Goal: Information Seeking & Learning: Learn about a topic

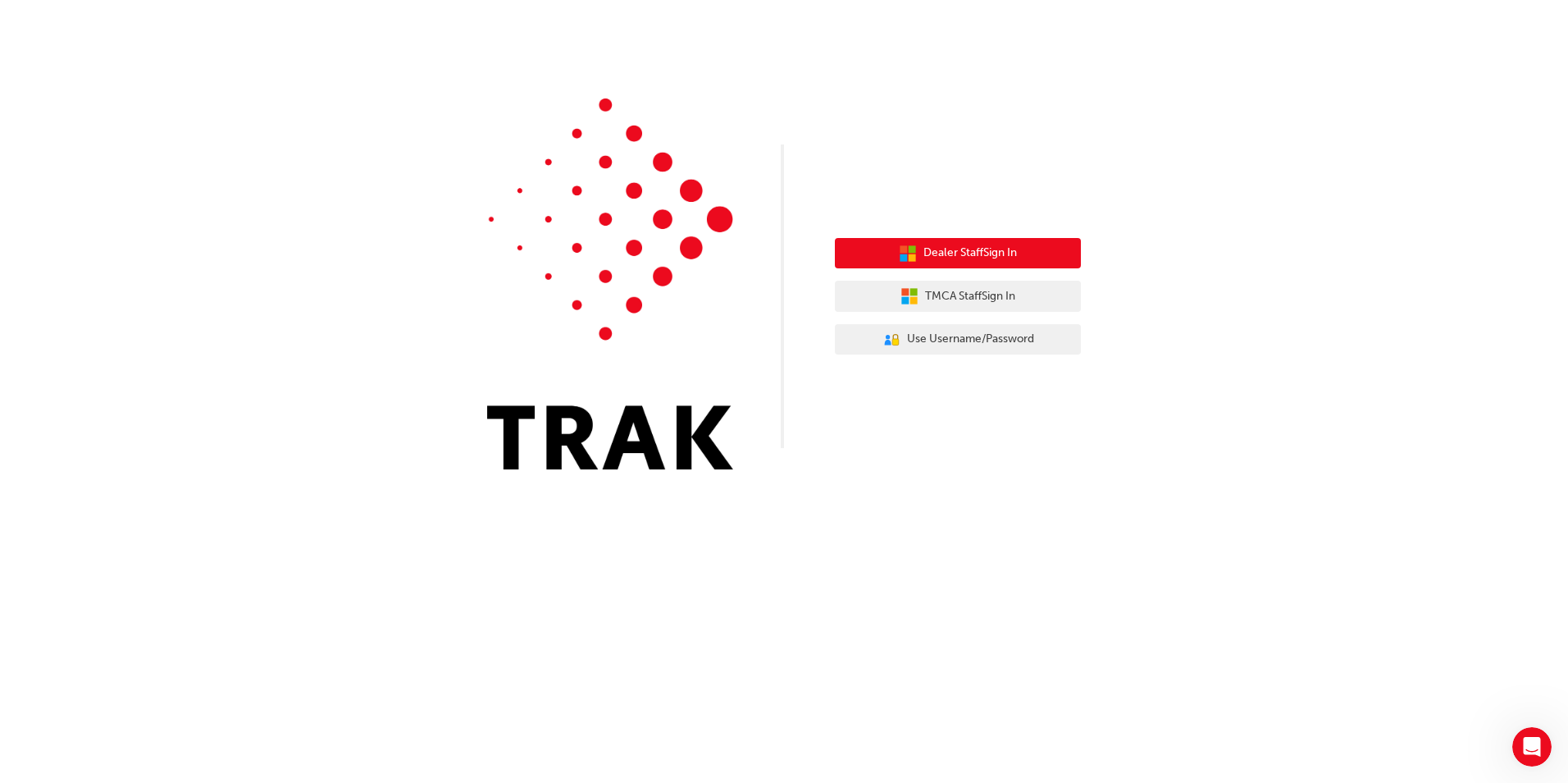
click at [403, 256] on span "Dealer Staff Sign In" at bounding box center [970, 253] width 93 height 18
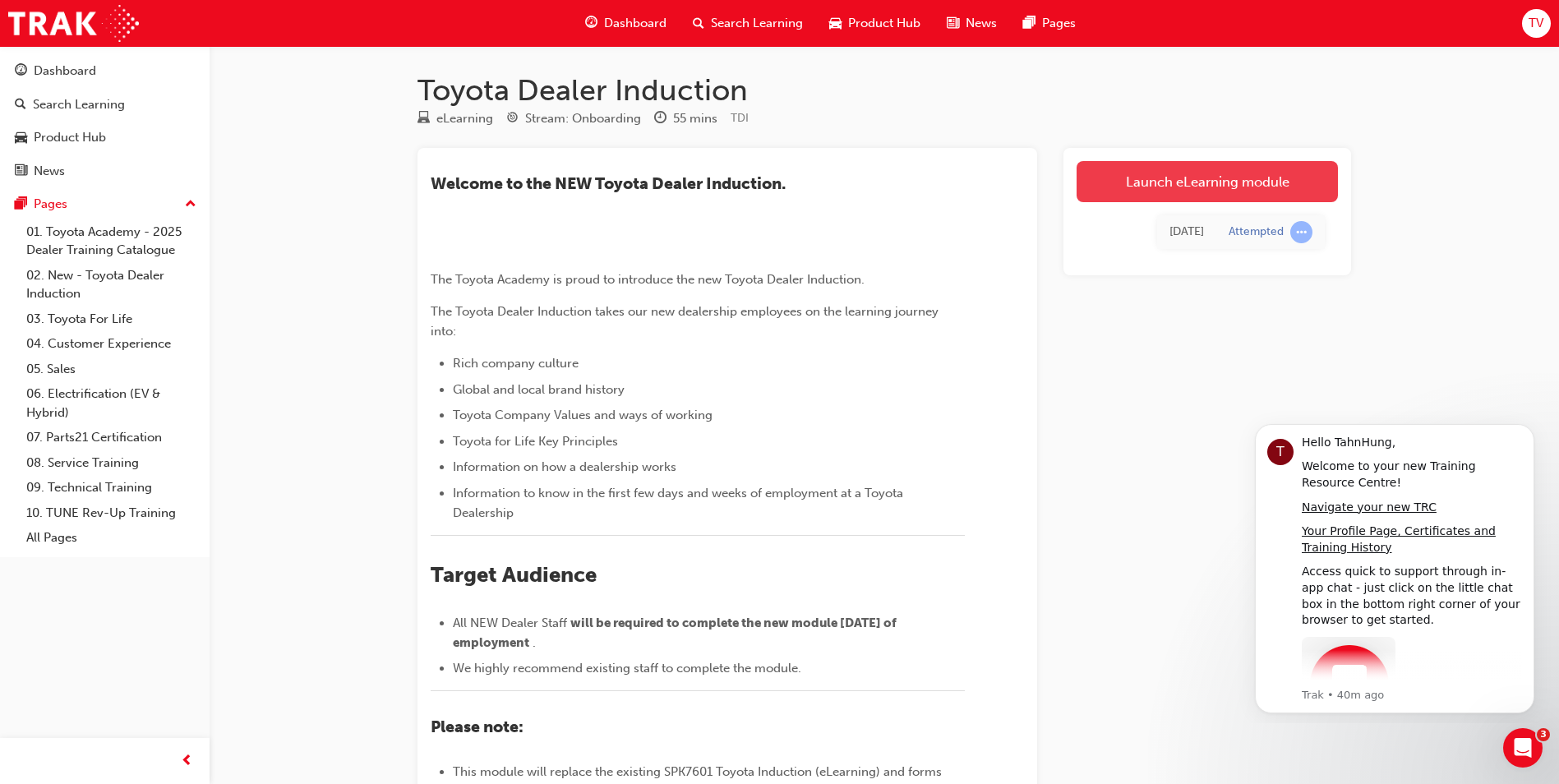
click at [1194, 180] on link "Launch eLearning module" at bounding box center [1207, 181] width 261 height 41
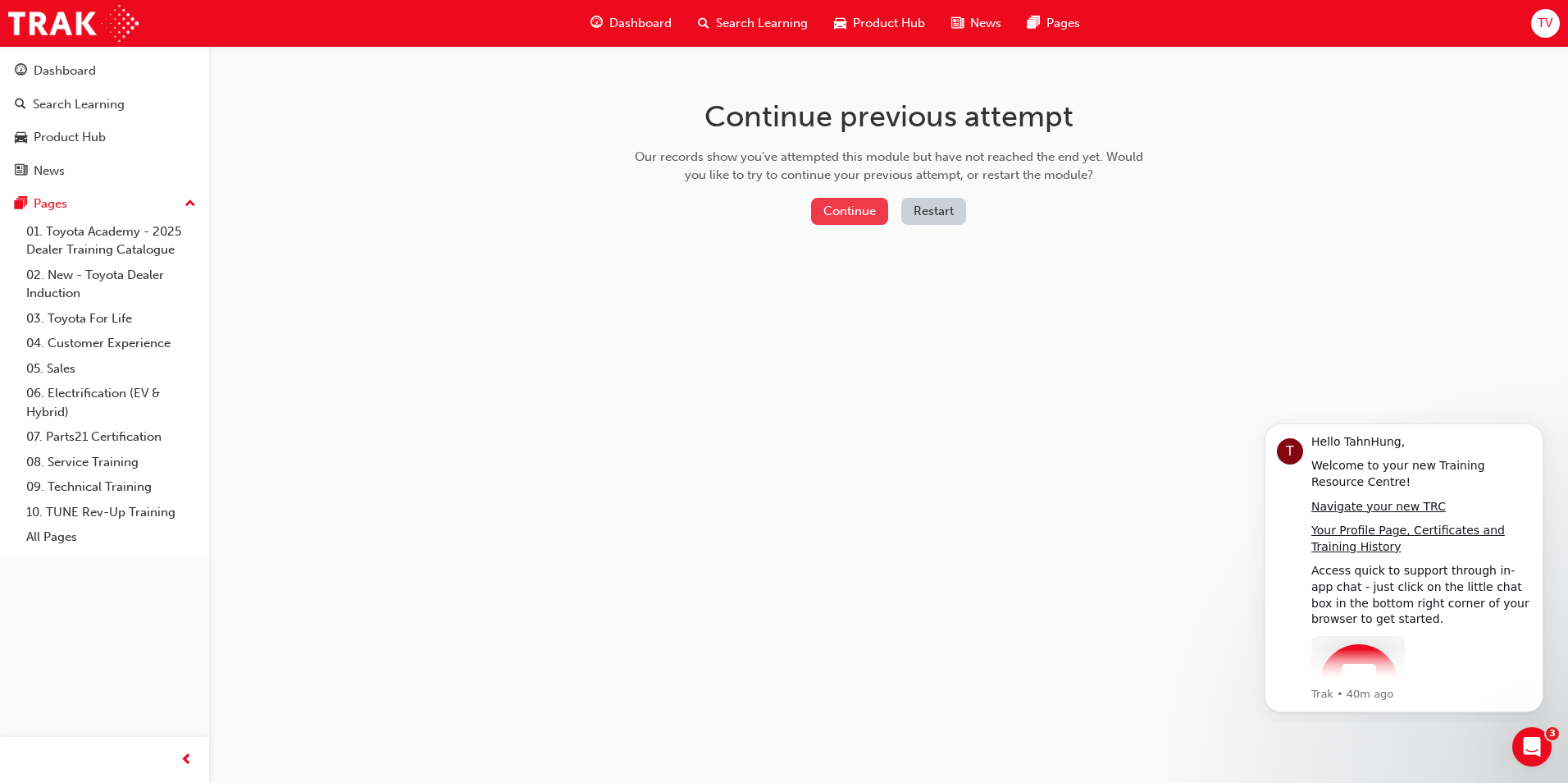
click at [855, 208] on button "Continue" at bounding box center [850, 210] width 77 height 27
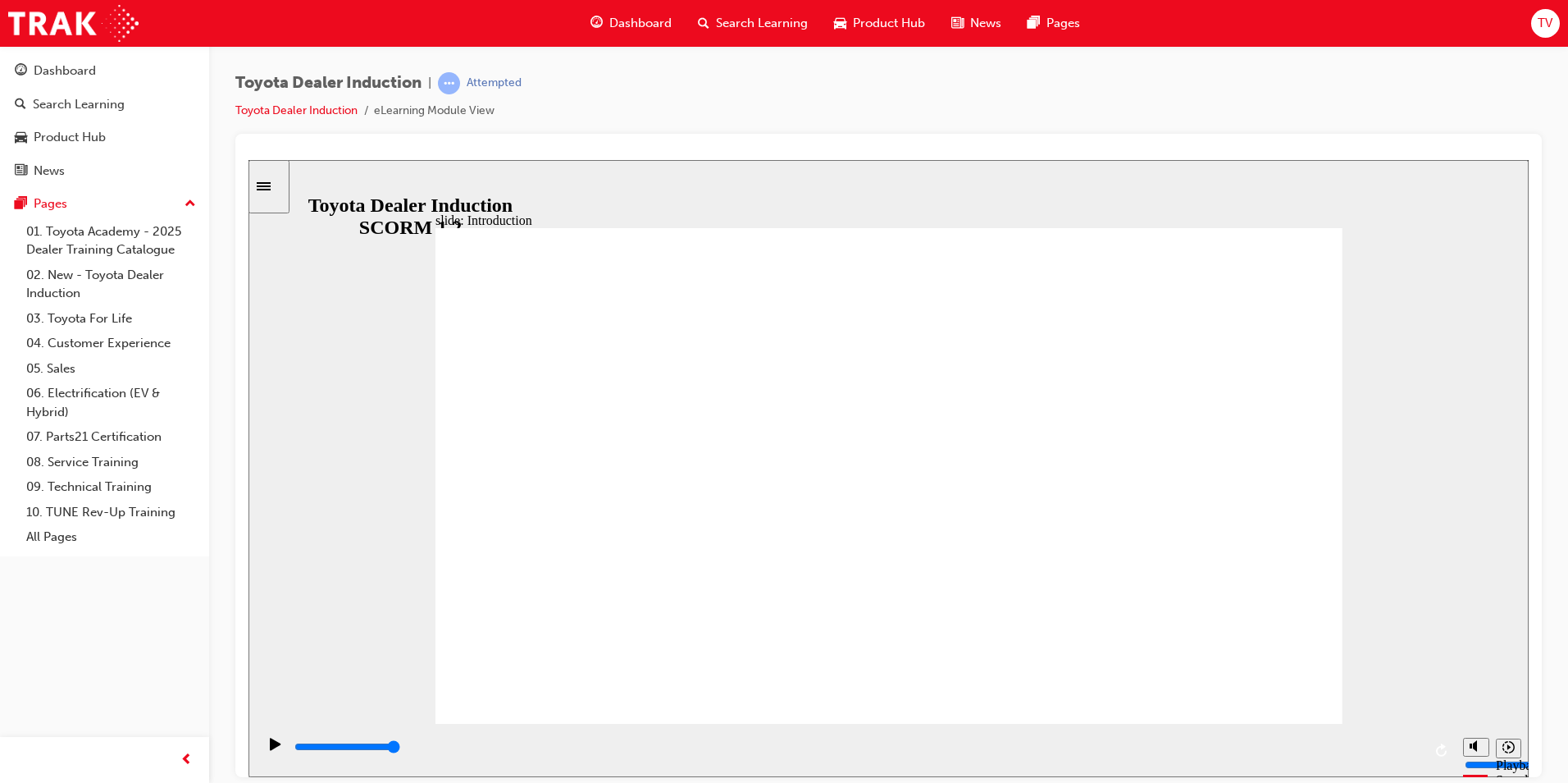
click at [1464, 381] on div "slide: Introduction As of [DATE], the term “Guest” is replaced with “Customer” …" at bounding box center [889, 468] width 1280 height 617
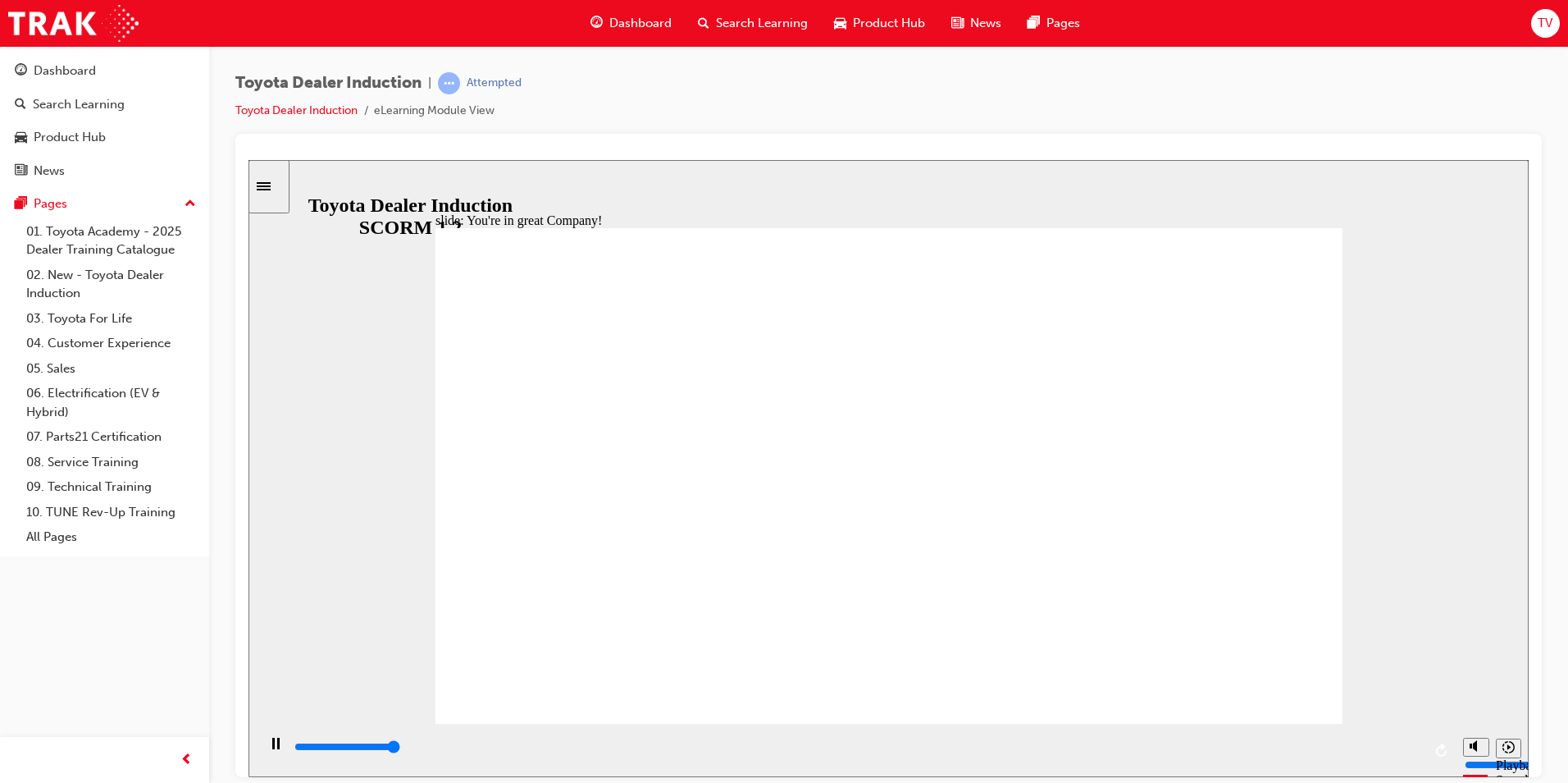
type input "7500"
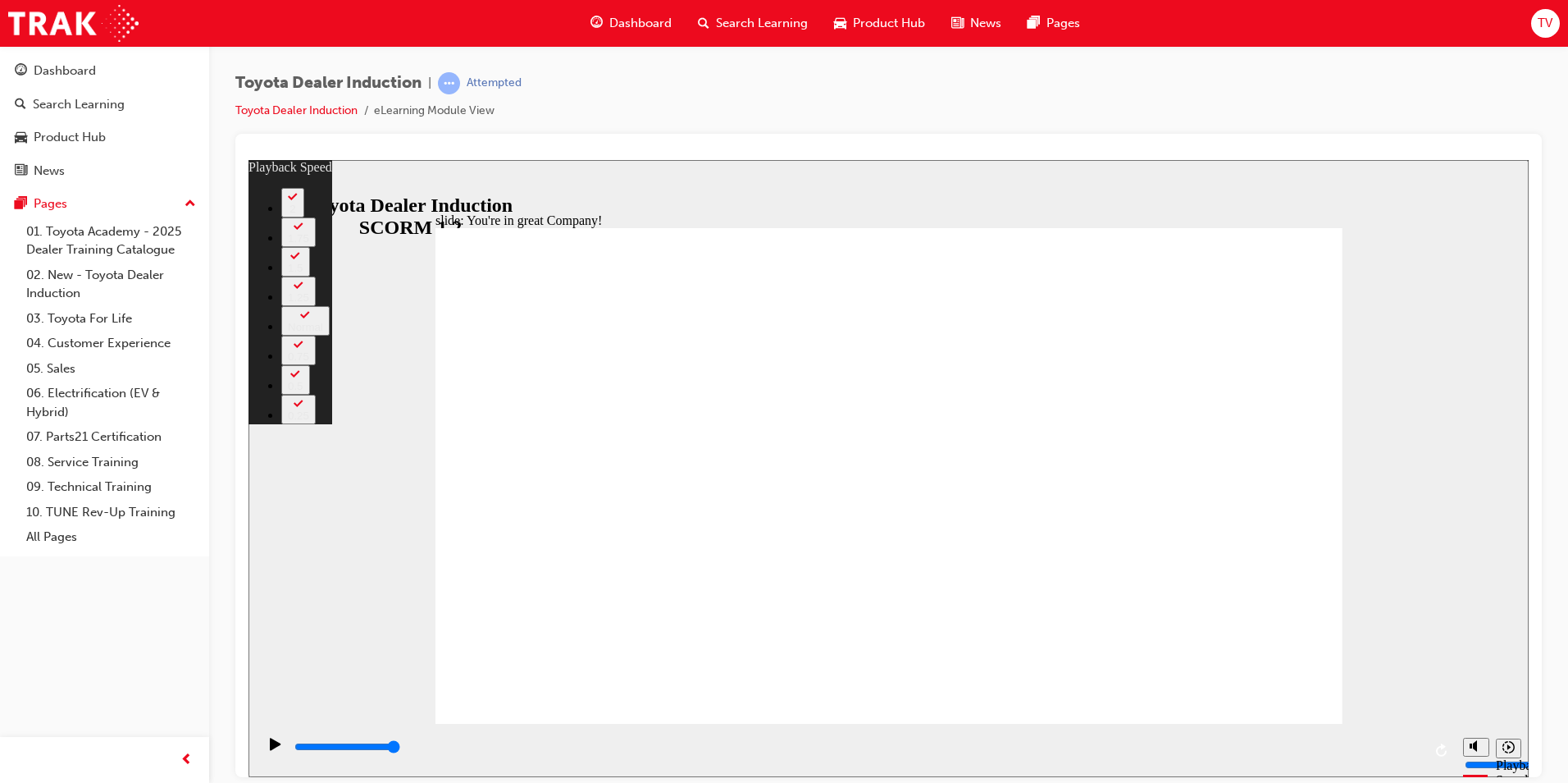
type input "156"
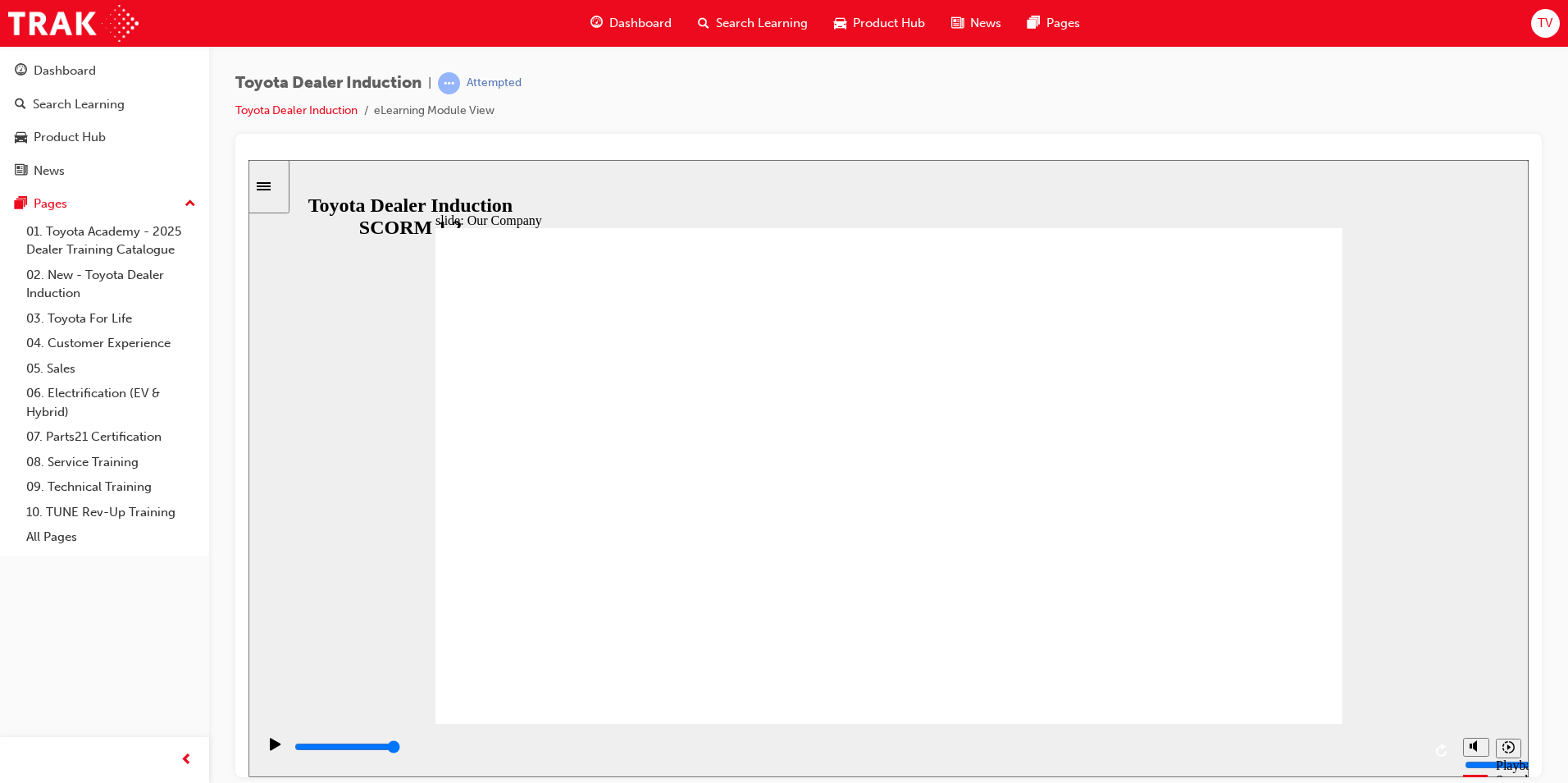
drag, startPoint x: 643, startPoint y: 620, endPoint x: 881, endPoint y: 636, distance: 238.5
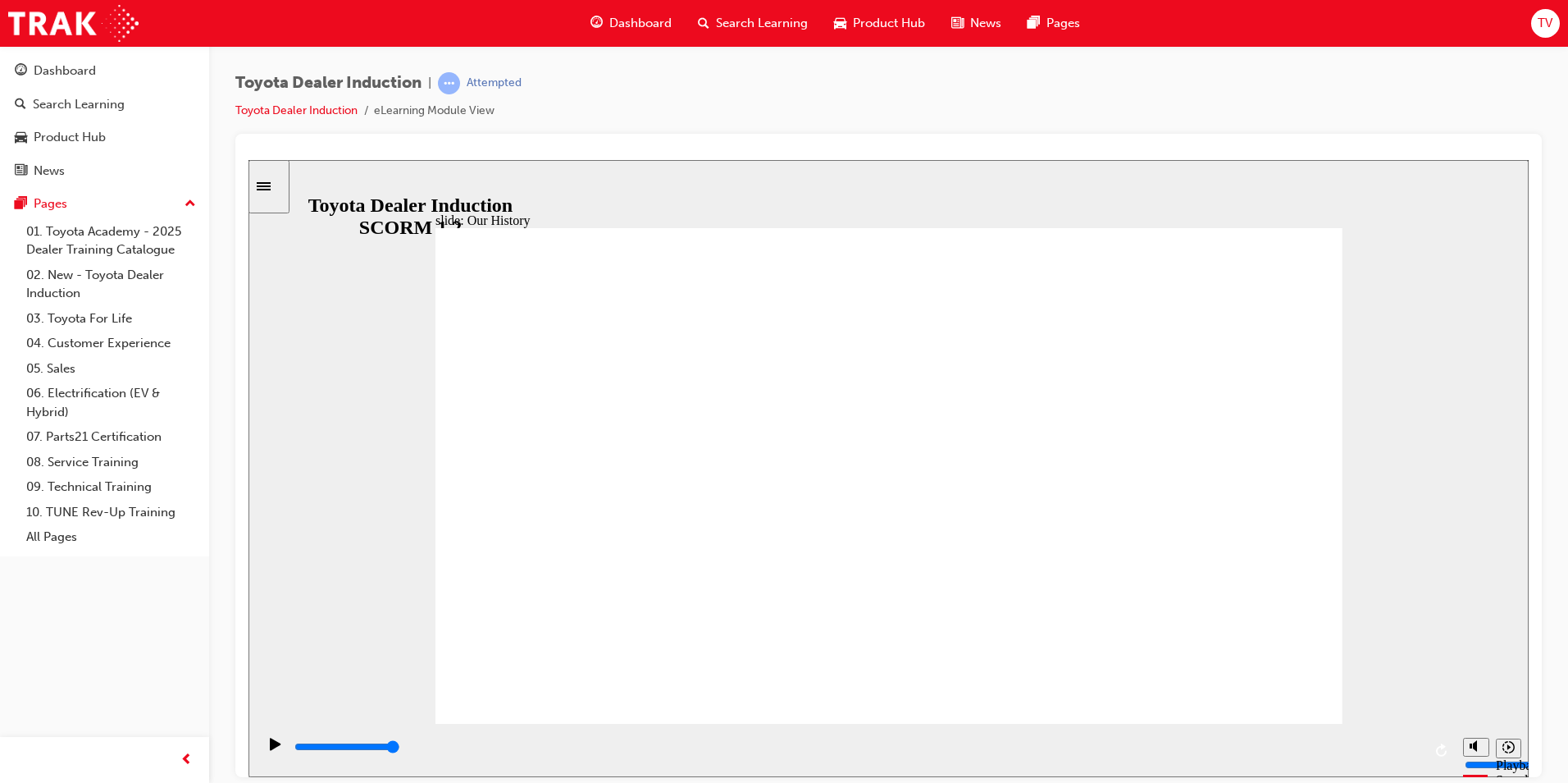
drag, startPoint x: 635, startPoint y: 625, endPoint x: 660, endPoint y: 632, distance: 26.0
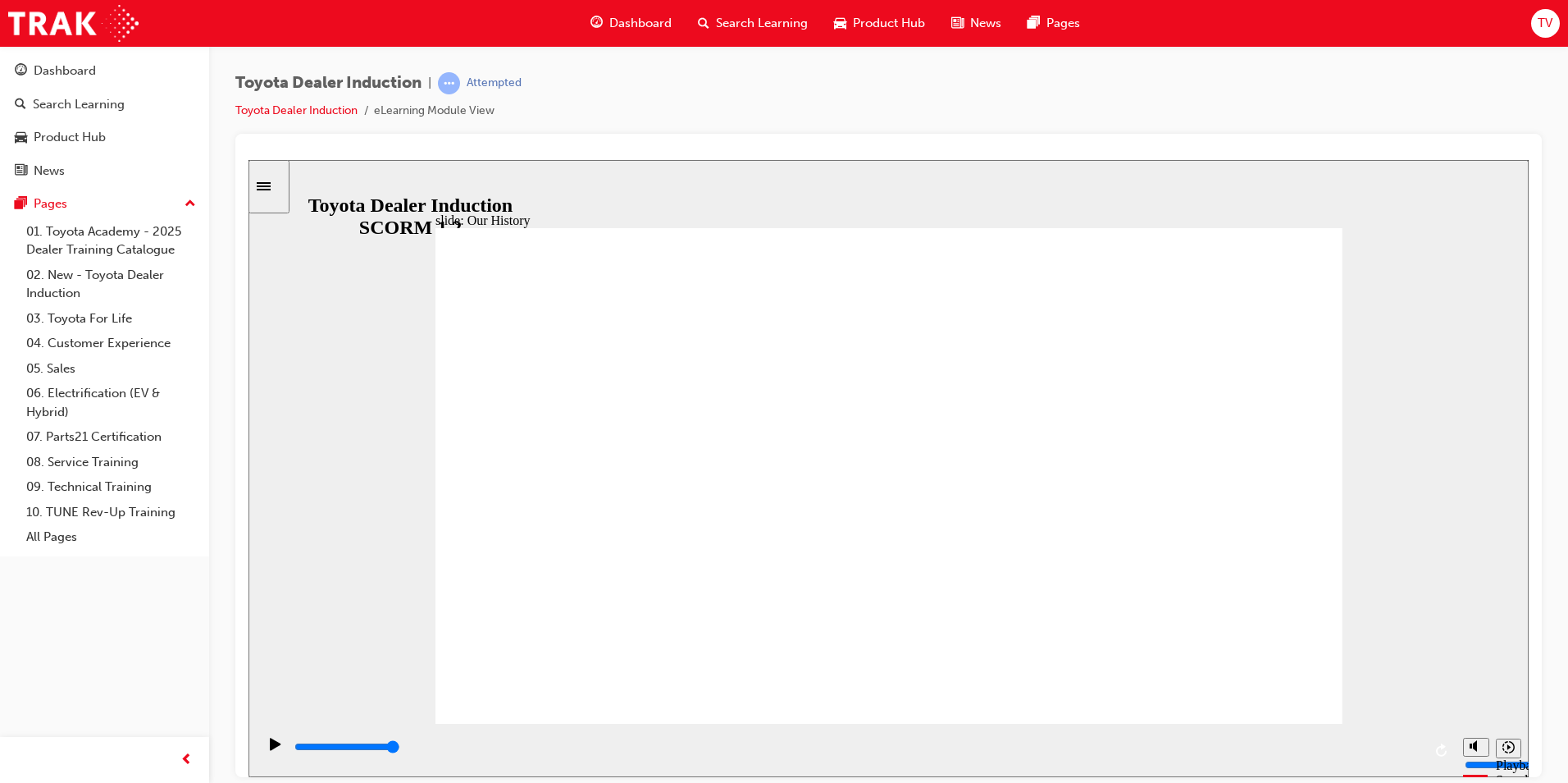
drag, startPoint x: 881, startPoint y: 617, endPoint x: 1092, endPoint y: 652, distance: 213.9
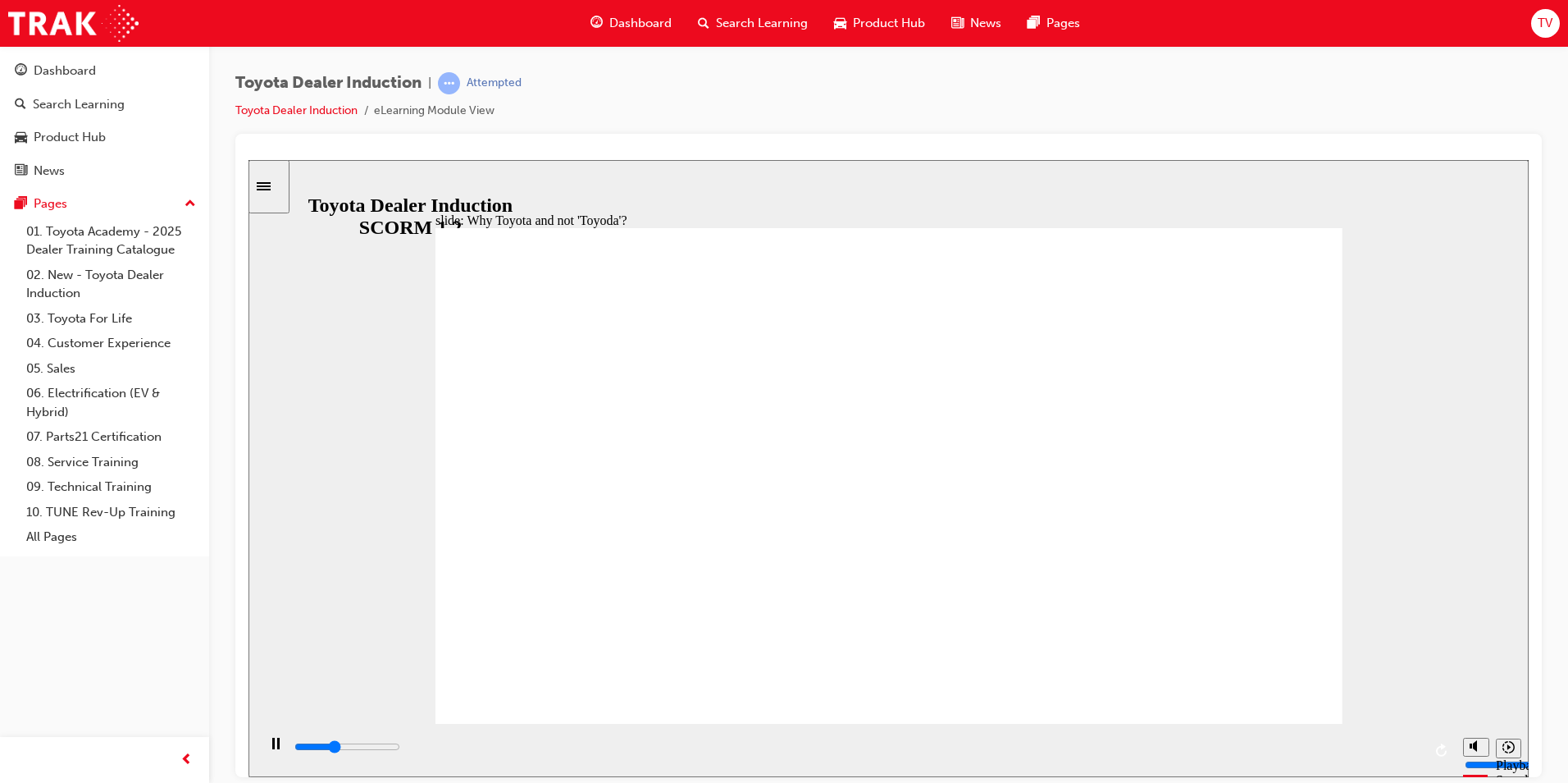
click at [272, 748] on rect "Pause (Ctrl+Alt+P)" at bounding box center [273, 742] width 3 height 11
click at [270, 749] on icon "Play (Ctrl+Alt+P)" at bounding box center [276, 742] width 11 height 12
click at [270, 748] on icon "Play (Ctrl+Alt+P)" at bounding box center [276, 742] width 11 height 12
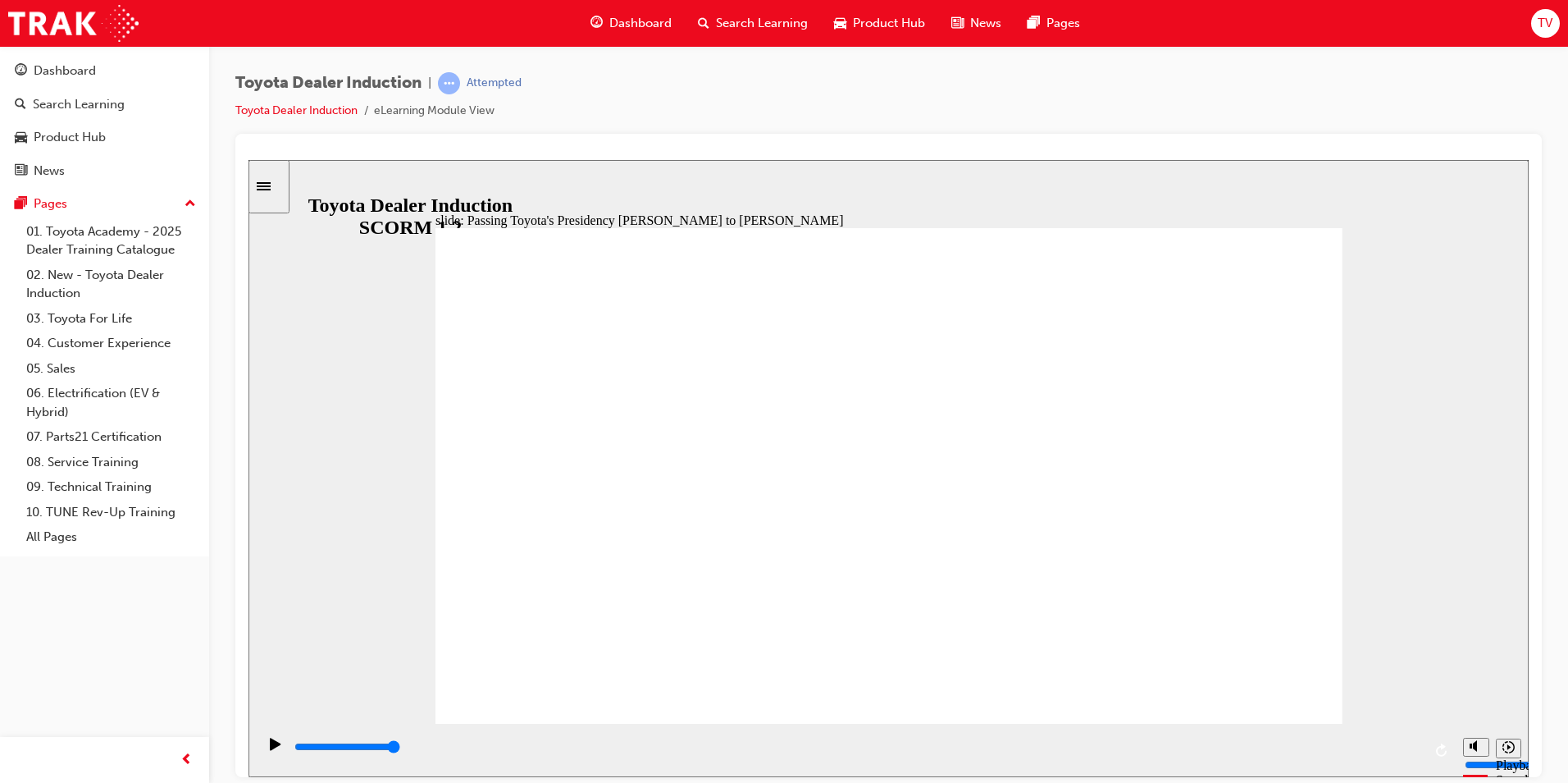
click at [1403, 473] on div "slide: Passing Toyota's Presidency [PERSON_NAME] to [PERSON_NAME] Rectangle 1 P…" at bounding box center [889, 468] width 1280 height 617
click at [115, 244] on link "01. Toyota Academy - 2025 Dealer Training Catalogue" at bounding box center [111, 241] width 183 height 43
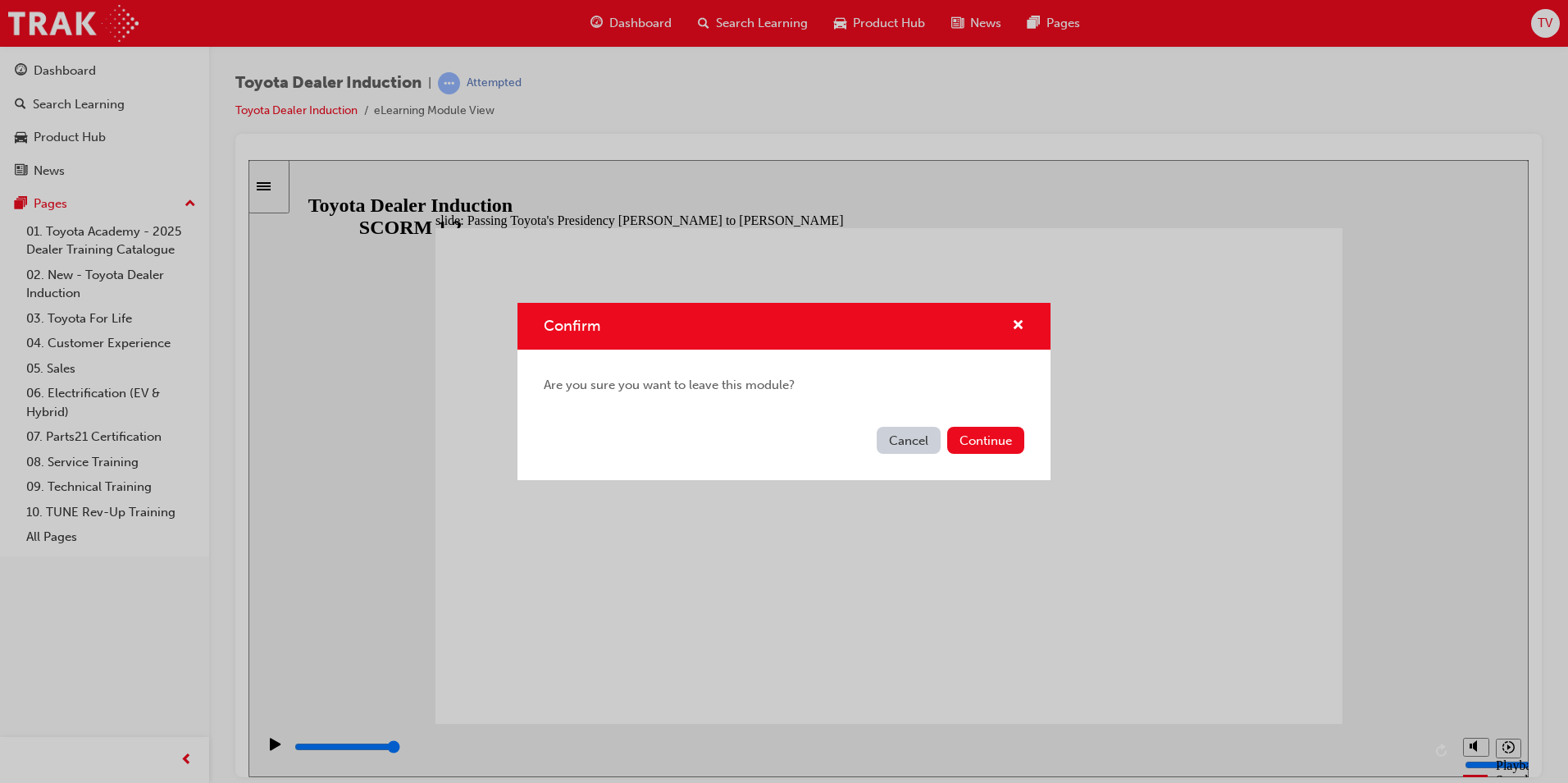
click at [910, 434] on button "Cancel" at bounding box center [908, 440] width 64 height 27
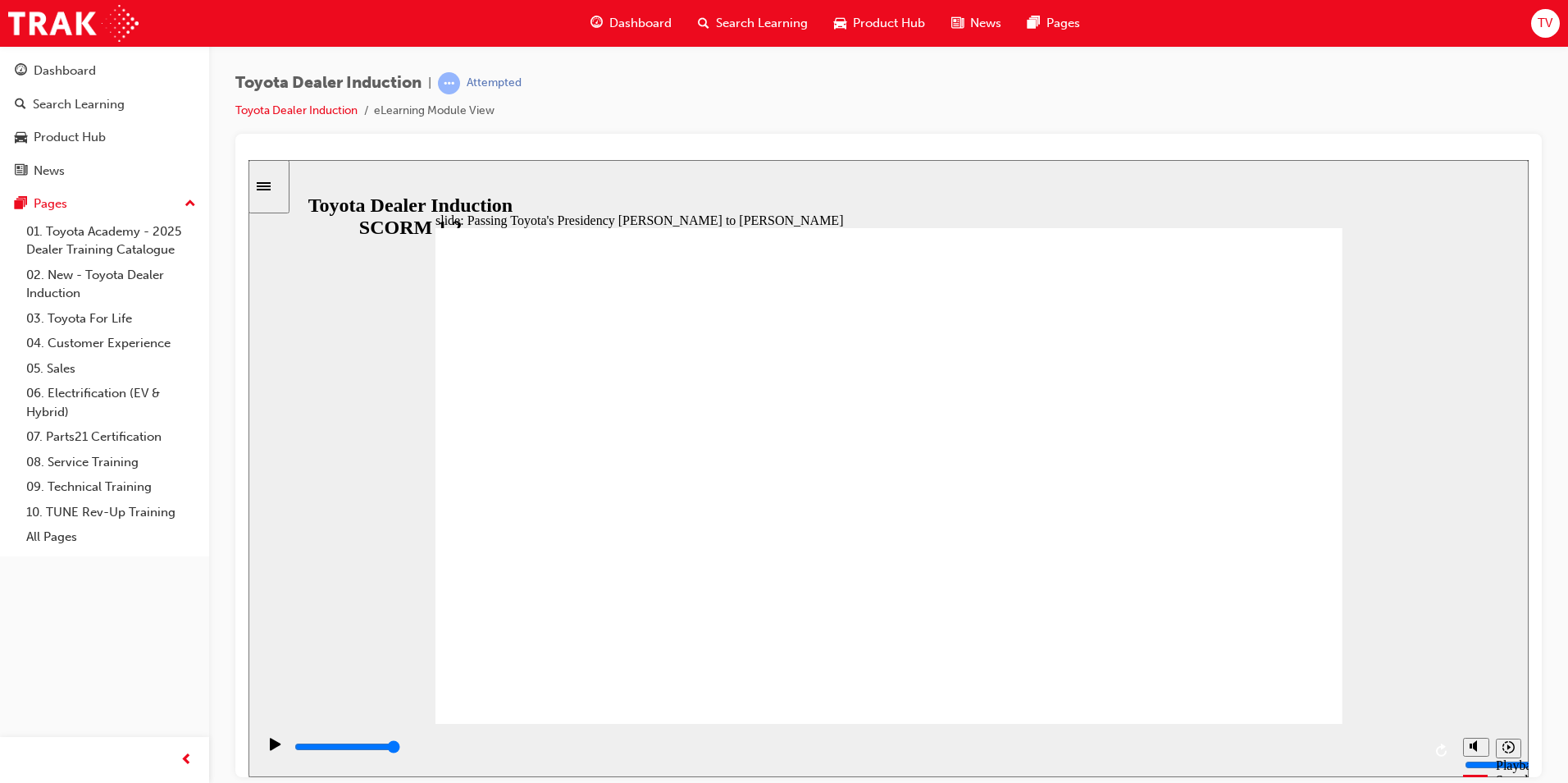
click at [270, 750] on icon "Play (Ctrl+Alt+P)" at bounding box center [276, 743] width 11 height 13
click at [270, 748] on icon "Play (Ctrl+Alt+P)" at bounding box center [276, 742] width 11 height 12
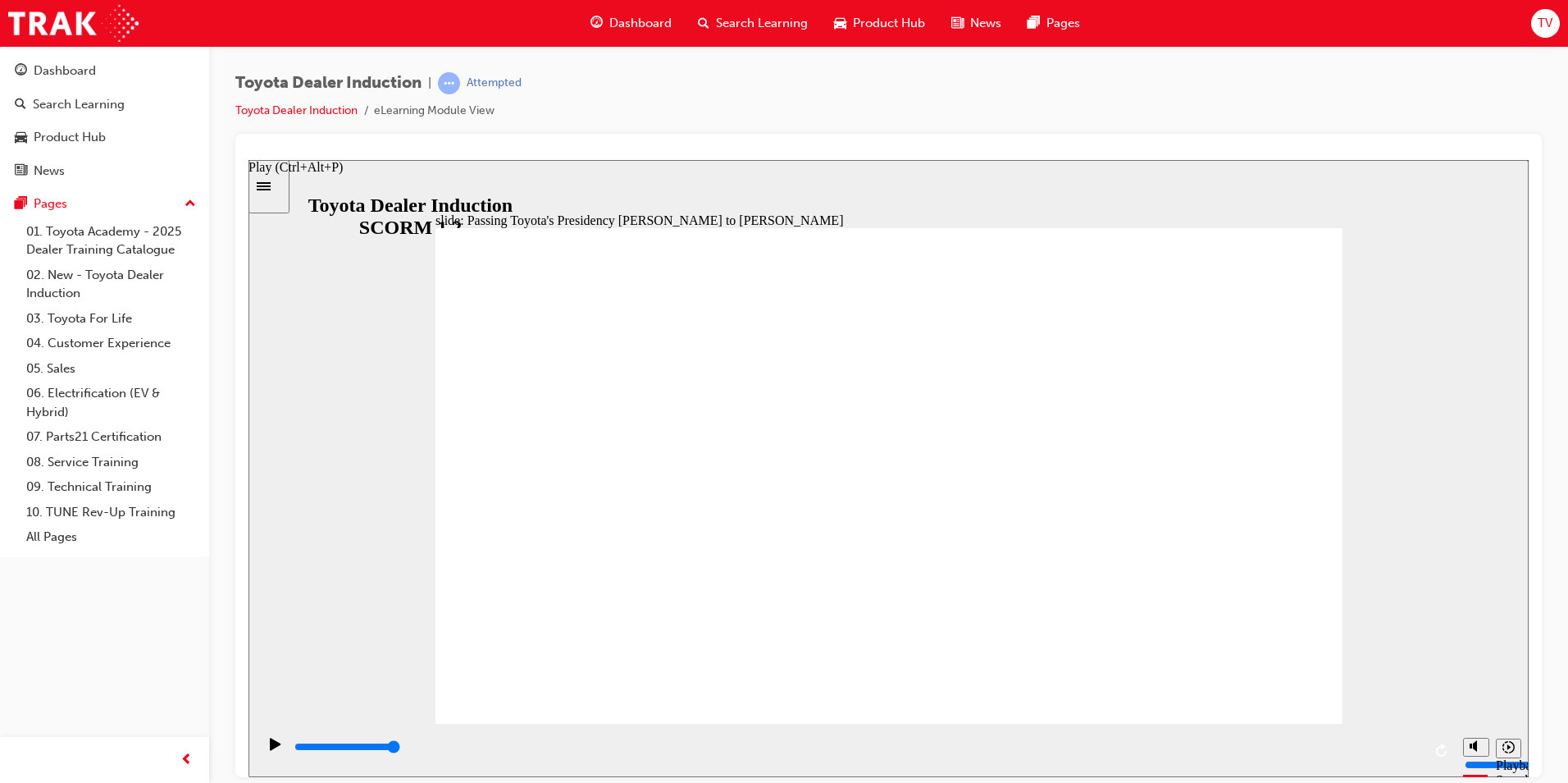
type input "25000"
click at [66, 288] on link "02. New - Toyota Dealer Induction" at bounding box center [111, 284] width 183 height 43
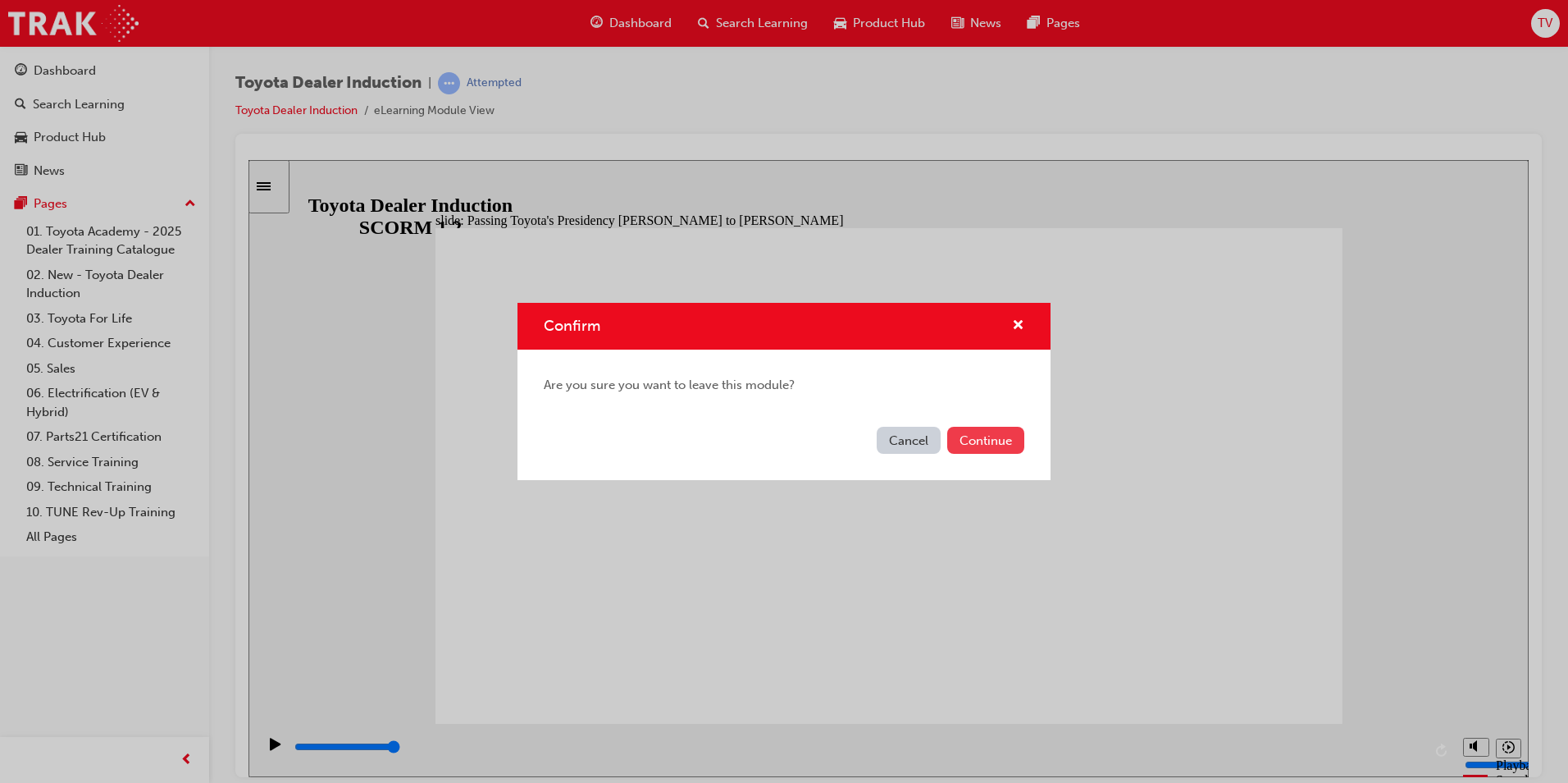
click at [1001, 442] on button "Continue" at bounding box center [986, 440] width 77 height 27
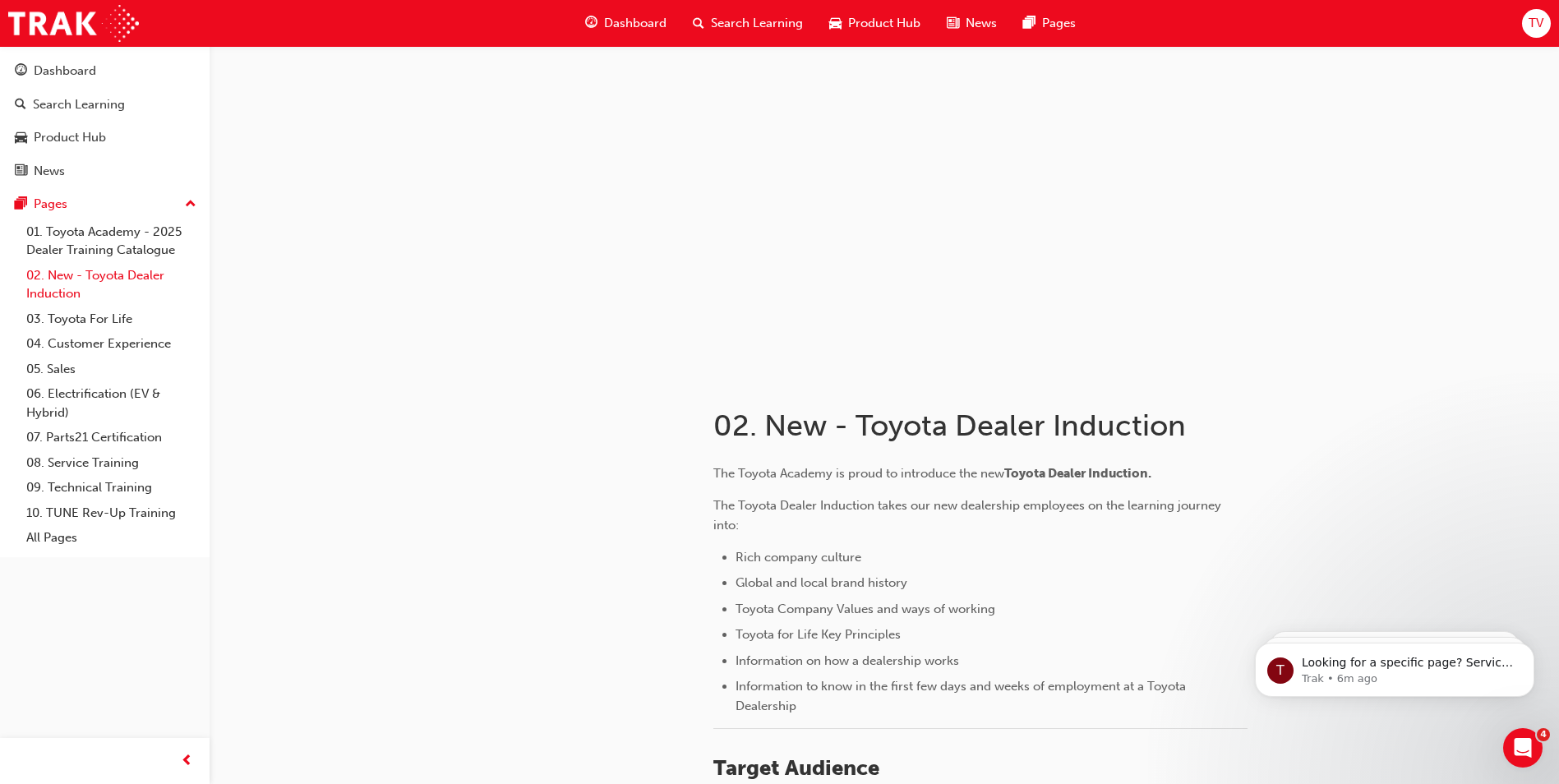
click at [82, 286] on link "02. New - Toyota Dealer Induction" at bounding box center [111, 284] width 183 height 43
click at [117, 314] on link "03. Toyota For Life" at bounding box center [111, 320] width 183 height 26
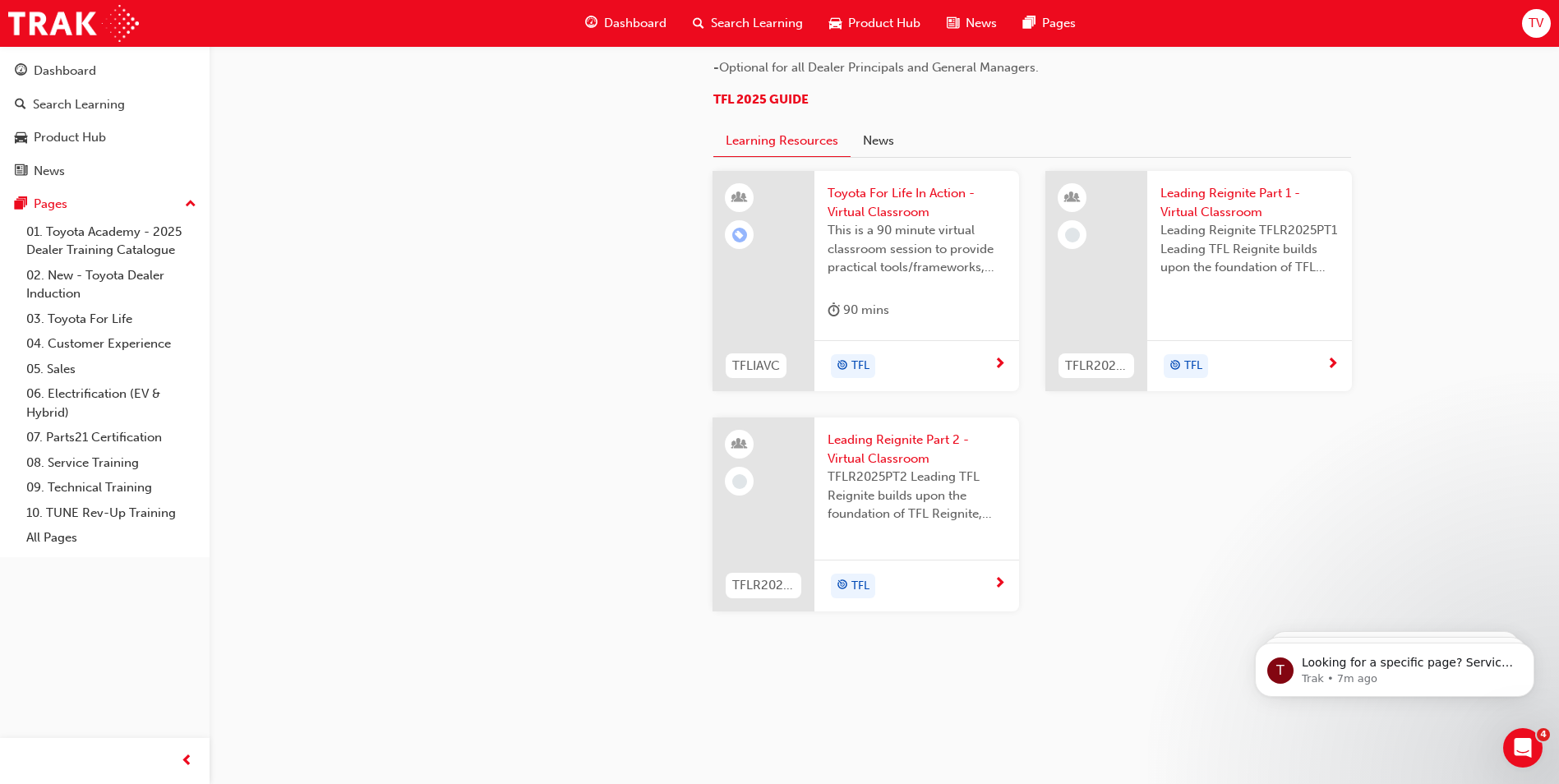
scroll to position [1643, 0]
click at [911, 379] on div "TFL" at bounding box center [911, 366] width 166 height 25
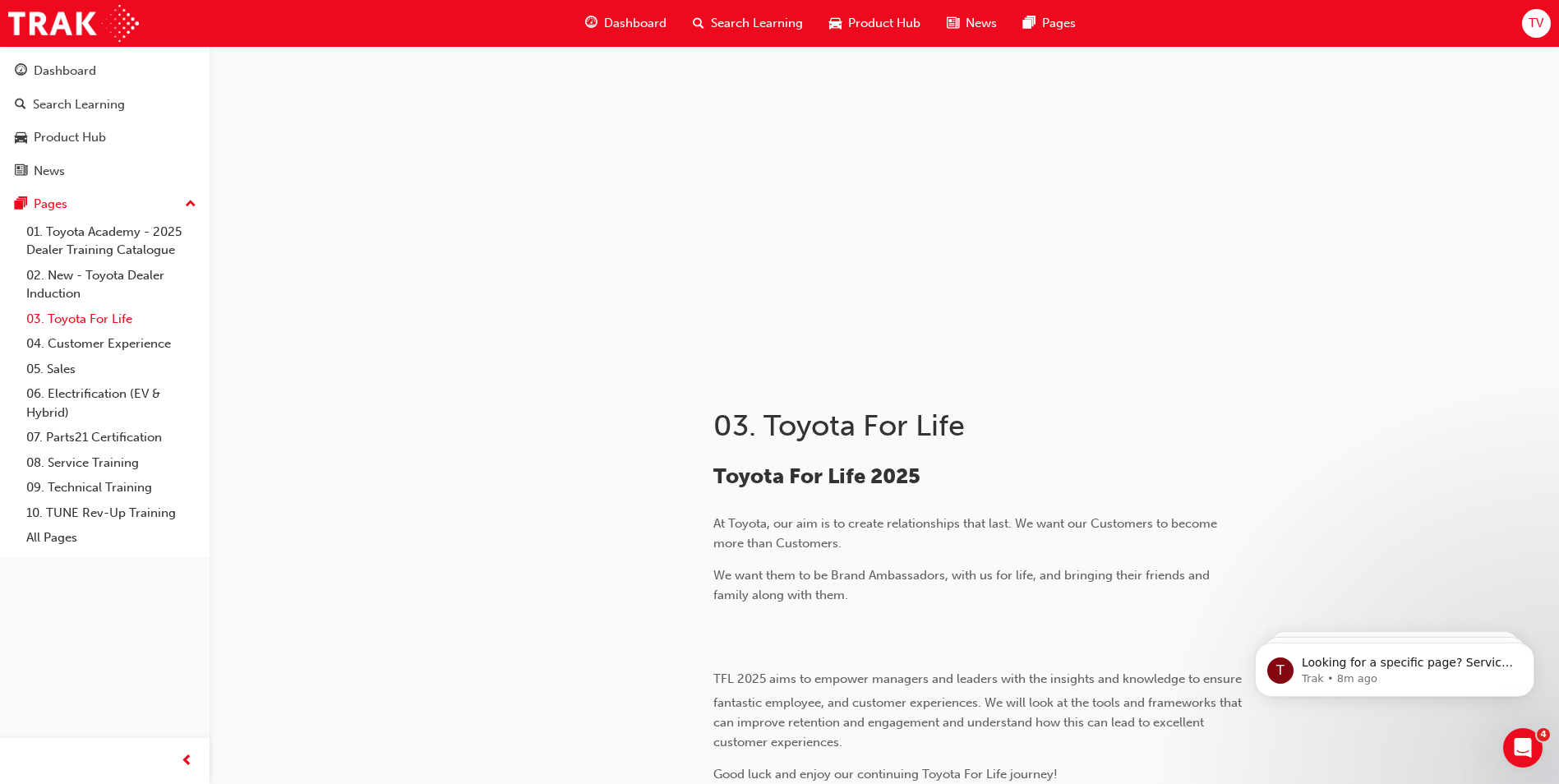
click at [115, 320] on link "03. Toyota For Life" at bounding box center [111, 320] width 183 height 26
click at [133, 343] on link "04. Customer Experience" at bounding box center [111, 344] width 183 height 26
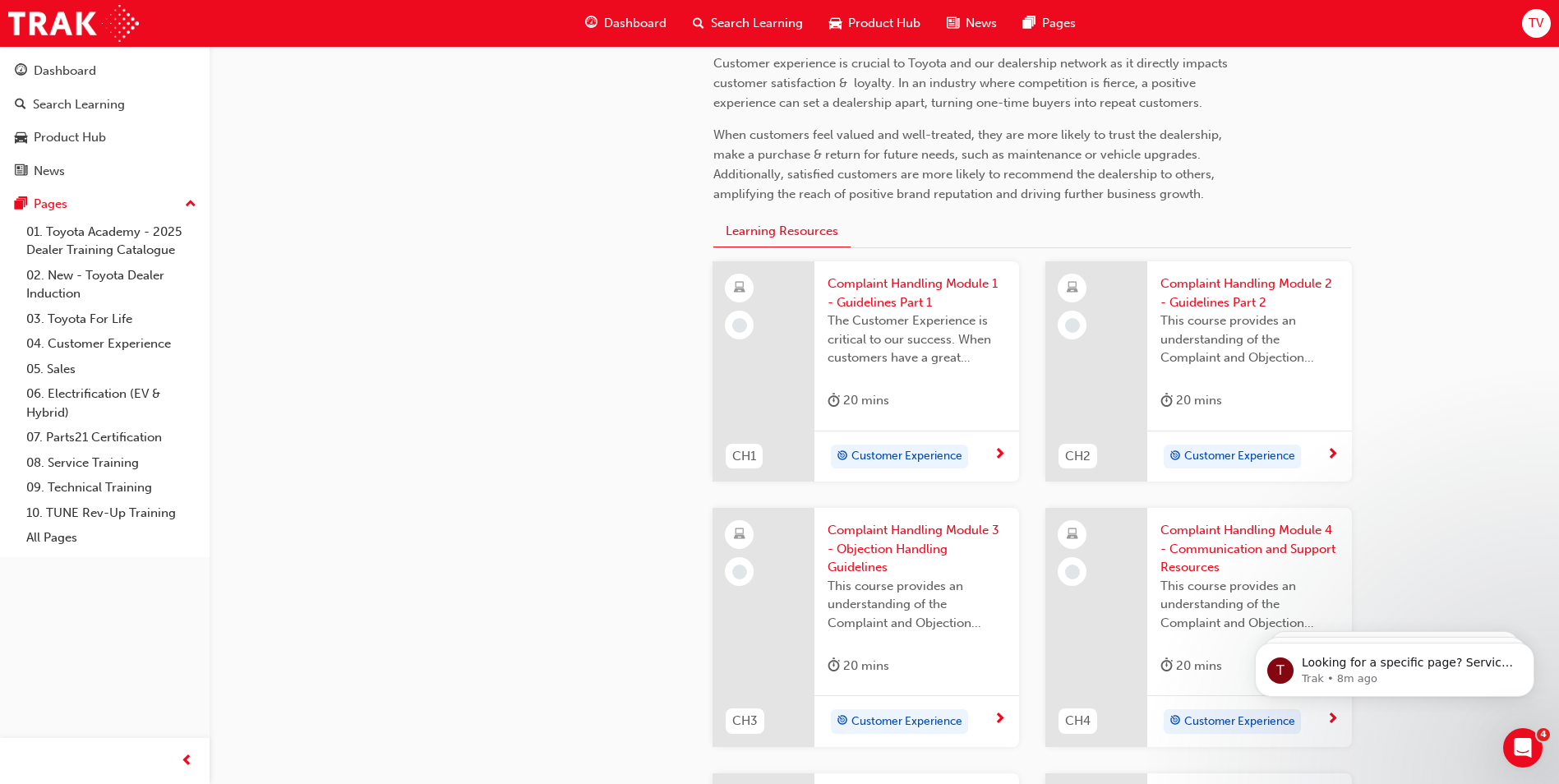
scroll to position [411, 0]
click at [143, 275] on link "02. New - Toyota Dealer Induction" at bounding box center [111, 284] width 183 height 43
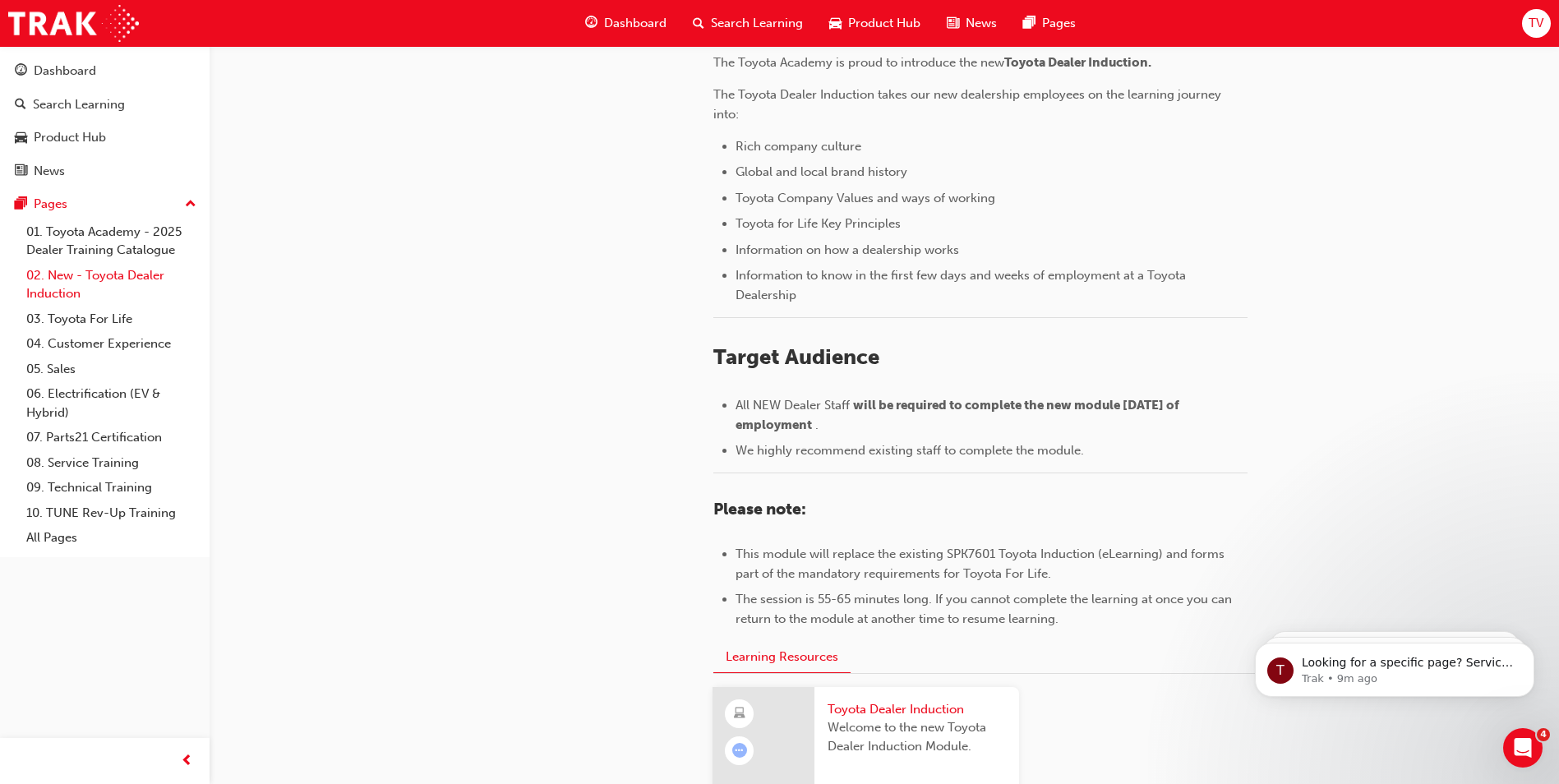
click at [143, 275] on link "02. New - Toyota Dealer Induction" at bounding box center [111, 284] width 183 height 43
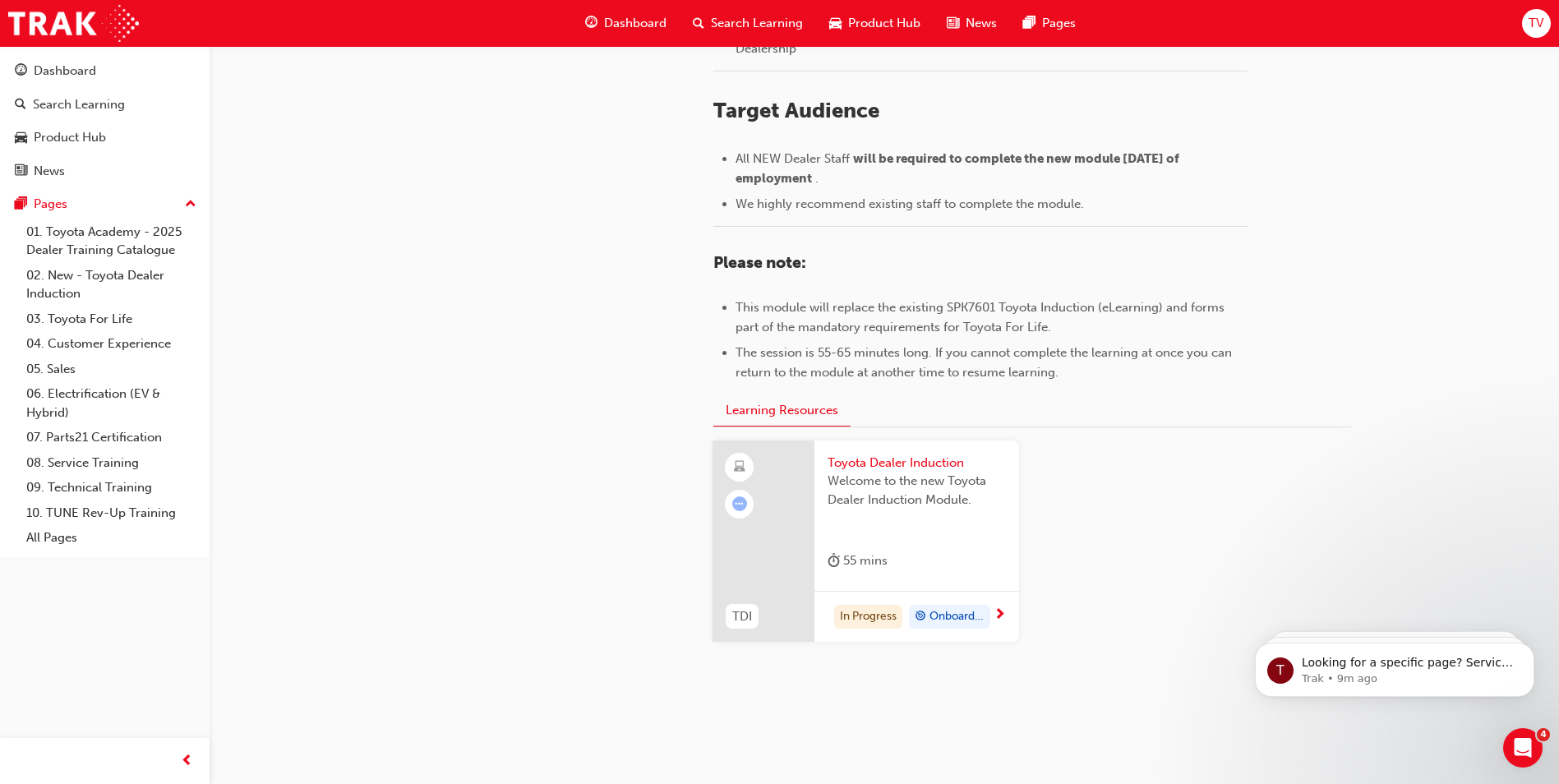
scroll to position [688, 0]
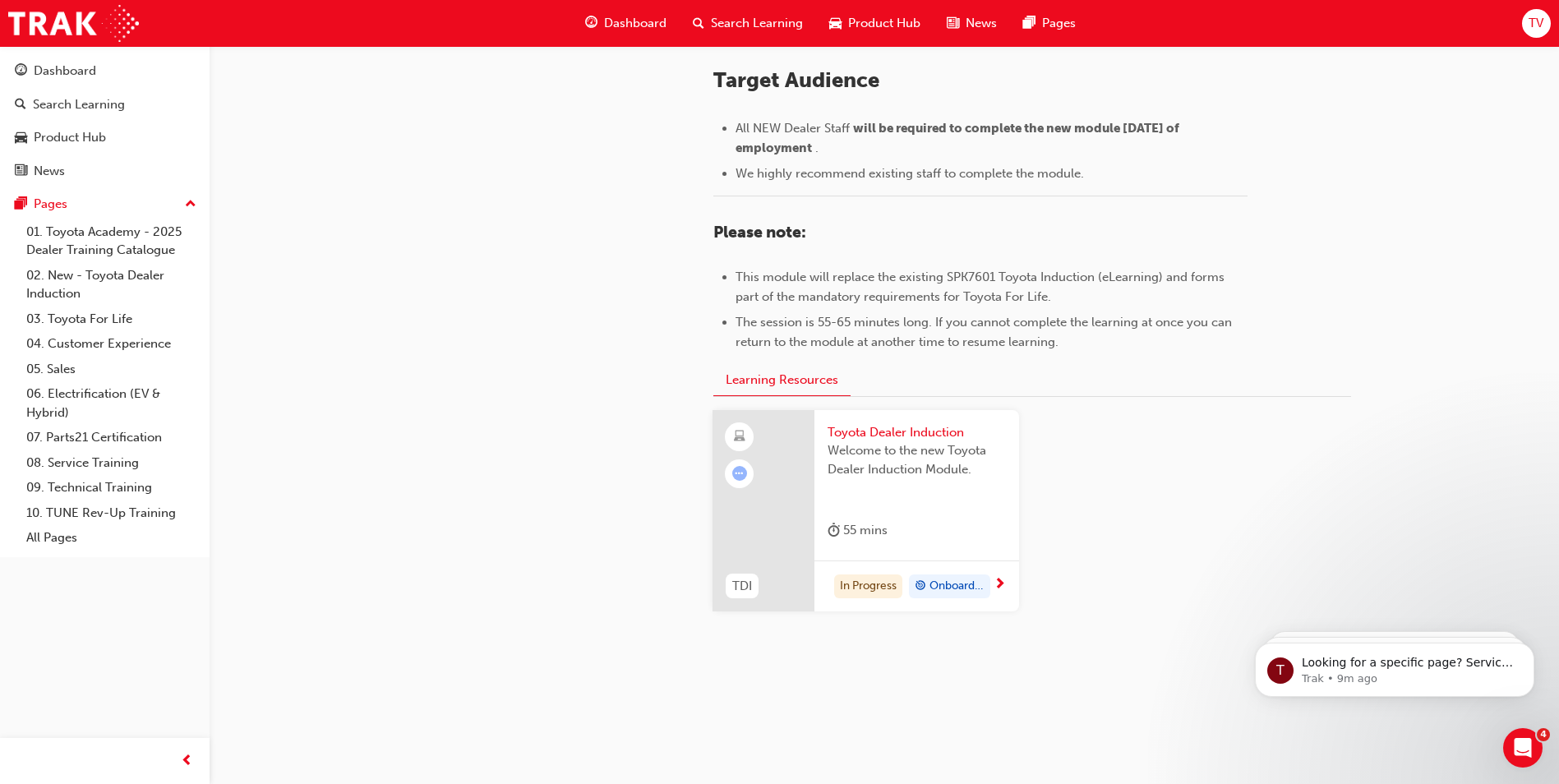
click at [780, 508] on div at bounding box center [763, 511] width 102 height 202
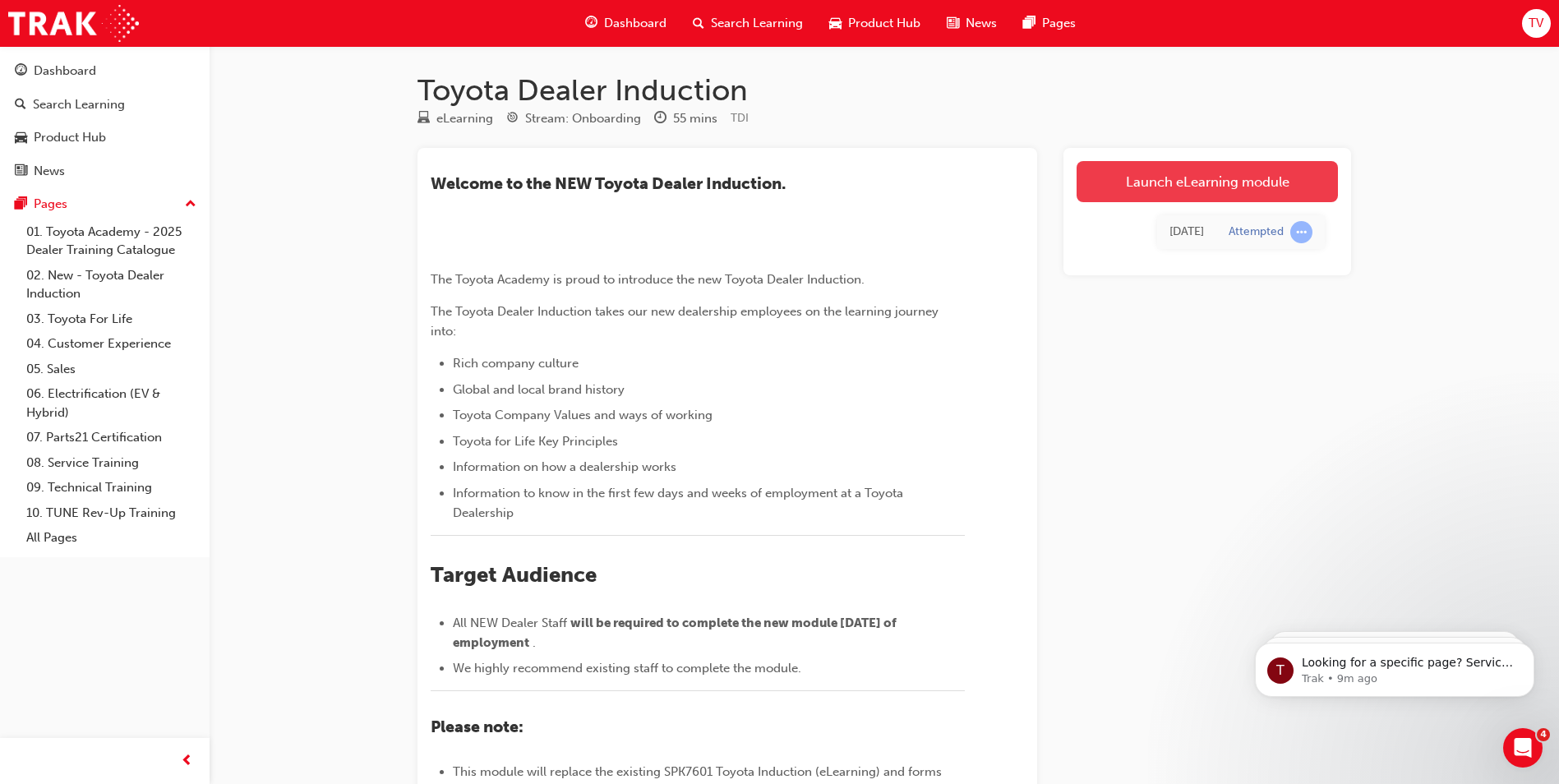
click at [1227, 175] on link "Launch eLearning module" at bounding box center [1207, 181] width 261 height 41
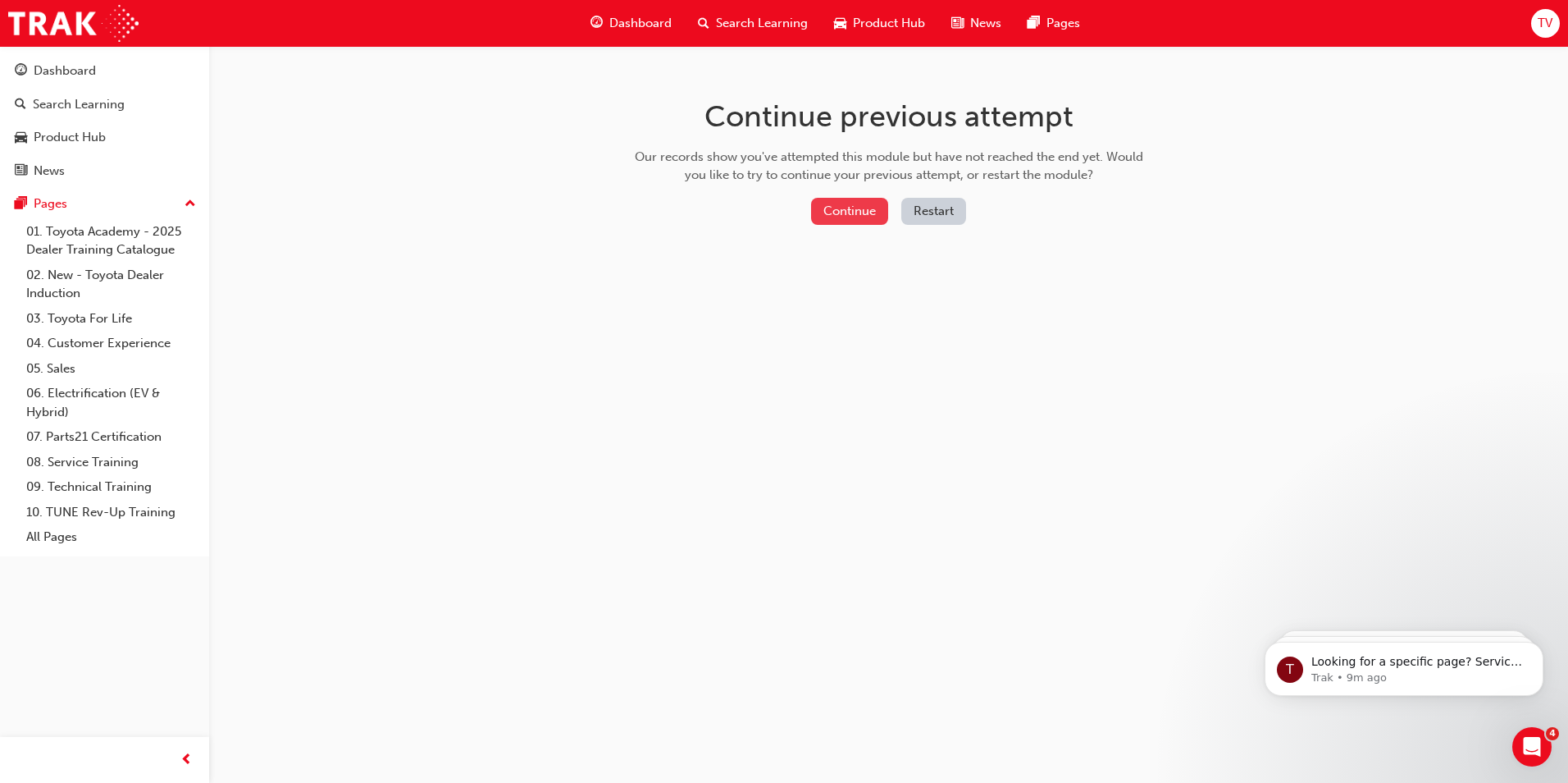
click at [845, 197] on button "Continue" at bounding box center [850, 210] width 77 height 27
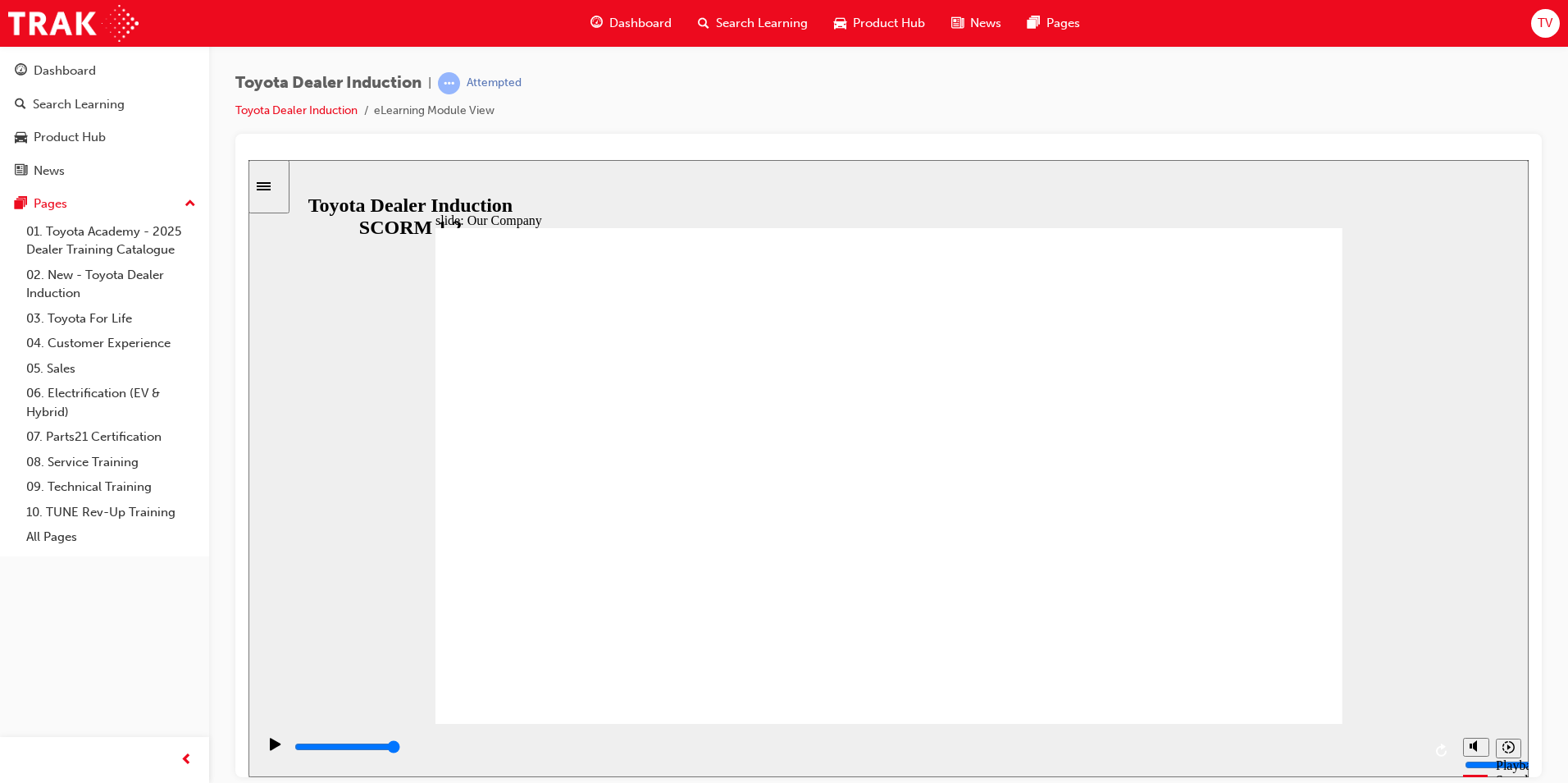
drag, startPoint x: 633, startPoint y: 625, endPoint x: 887, endPoint y: 626, distance: 254.0
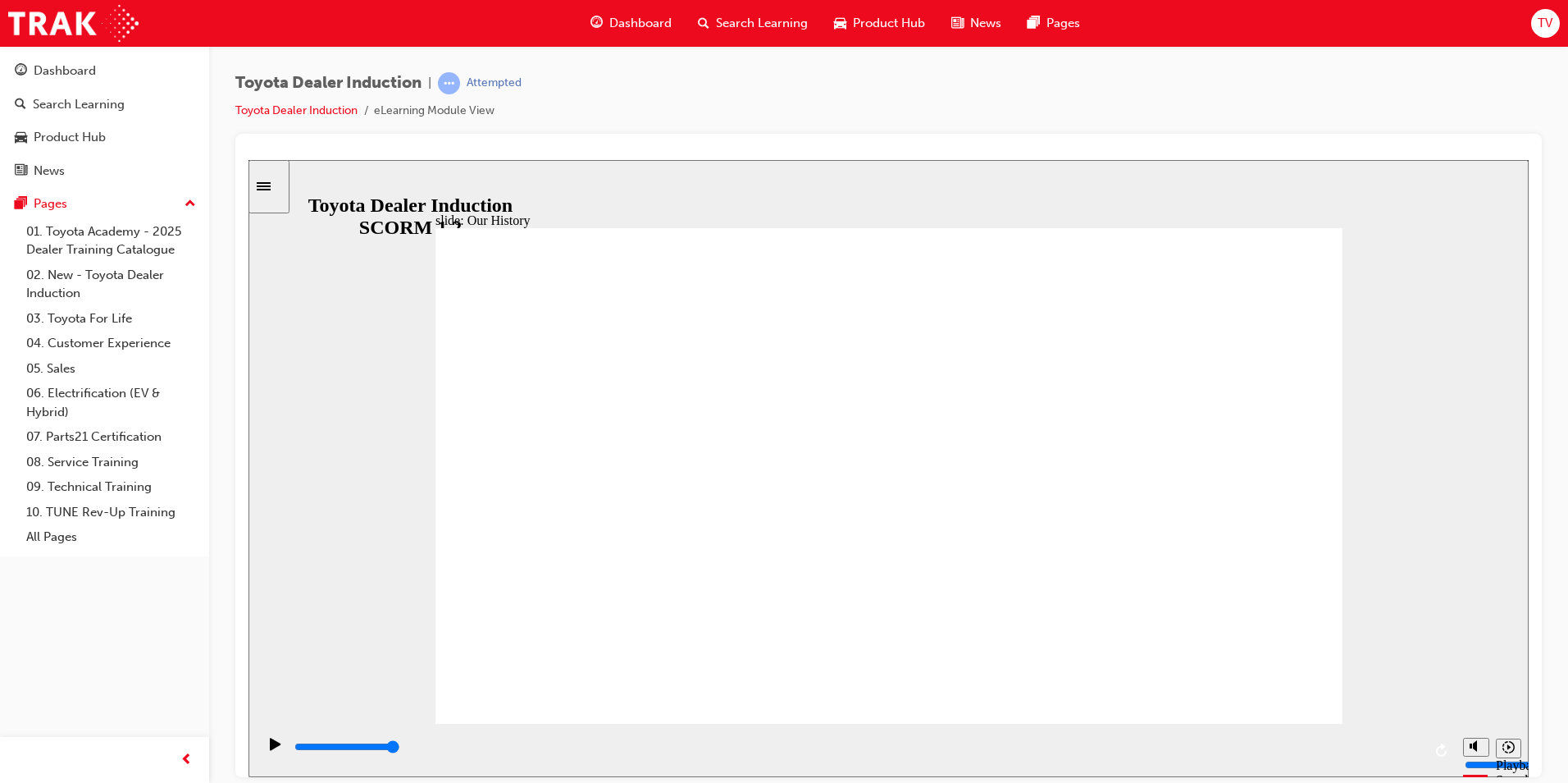
drag, startPoint x: 855, startPoint y: 617, endPoint x: 879, endPoint y: 619, distance: 24.1
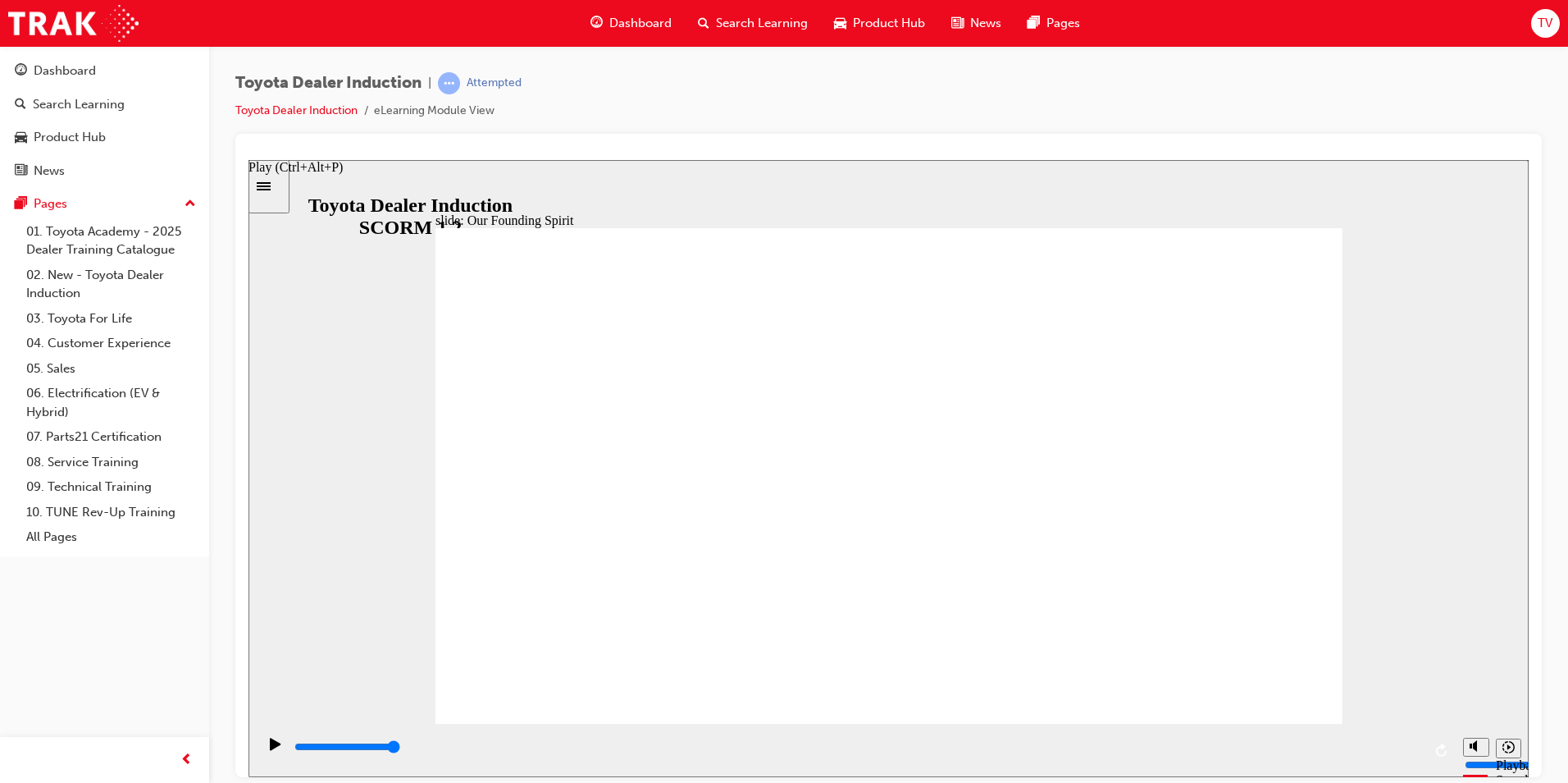
click at [270, 749] on icon "Play (Ctrl+Alt+P)" at bounding box center [276, 742] width 11 height 12
click at [1439, 747] on icon "Replay (Ctrl+Alt+R)" at bounding box center [1442, 749] width 11 height 13
drag, startPoint x: 1439, startPoint y: 747, endPoint x: 960, endPoint y: 763, distance: 479.3
click at [860, 741] on div "playback controls" at bounding box center [855, 750] width 1198 height 53
click at [1439, 754] on icon "Replay (Ctrl+Alt+R)" at bounding box center [1442, 749] width 11 height 13
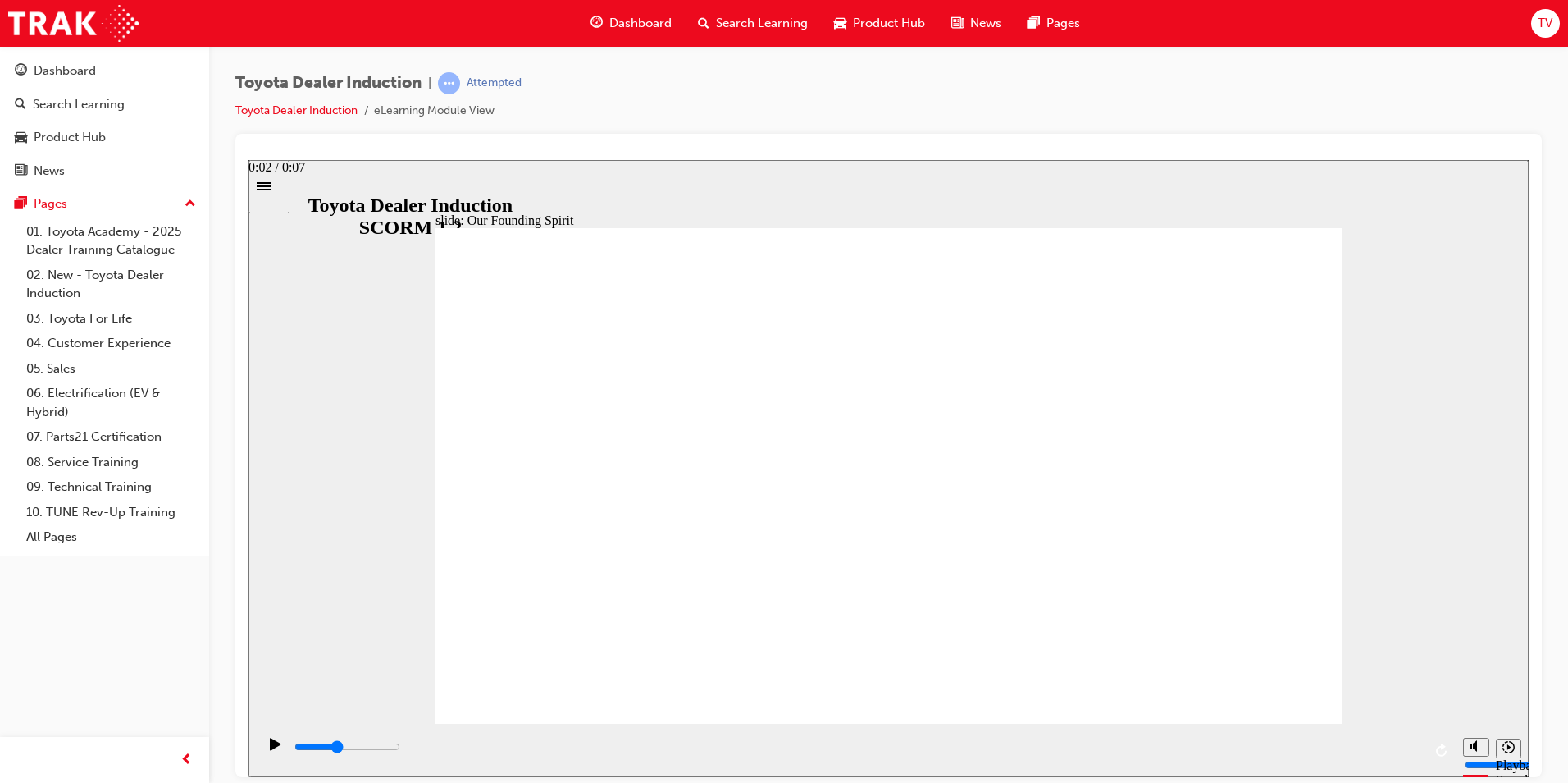
drag, startPoint x: 1419, startPoint y: 747, endPoint x: 729, endPoint y: 747, distance: 690.0
click at [729, 747] on div "playback controls" at bounding box center [857, 747] width 1129 height 18
drag, startPoint x: 725, startPoint y: 750, endPoint x: 309, endPoint y: 746, distance: 416.0
click at [309, 746] on div "playback controls" at bounding box center [857, 747] width 1129 height 18
click at [271, 748] on icon "Play (Ctrl+Alt+P)" at bounding box center [276, 742] width 11 height 12
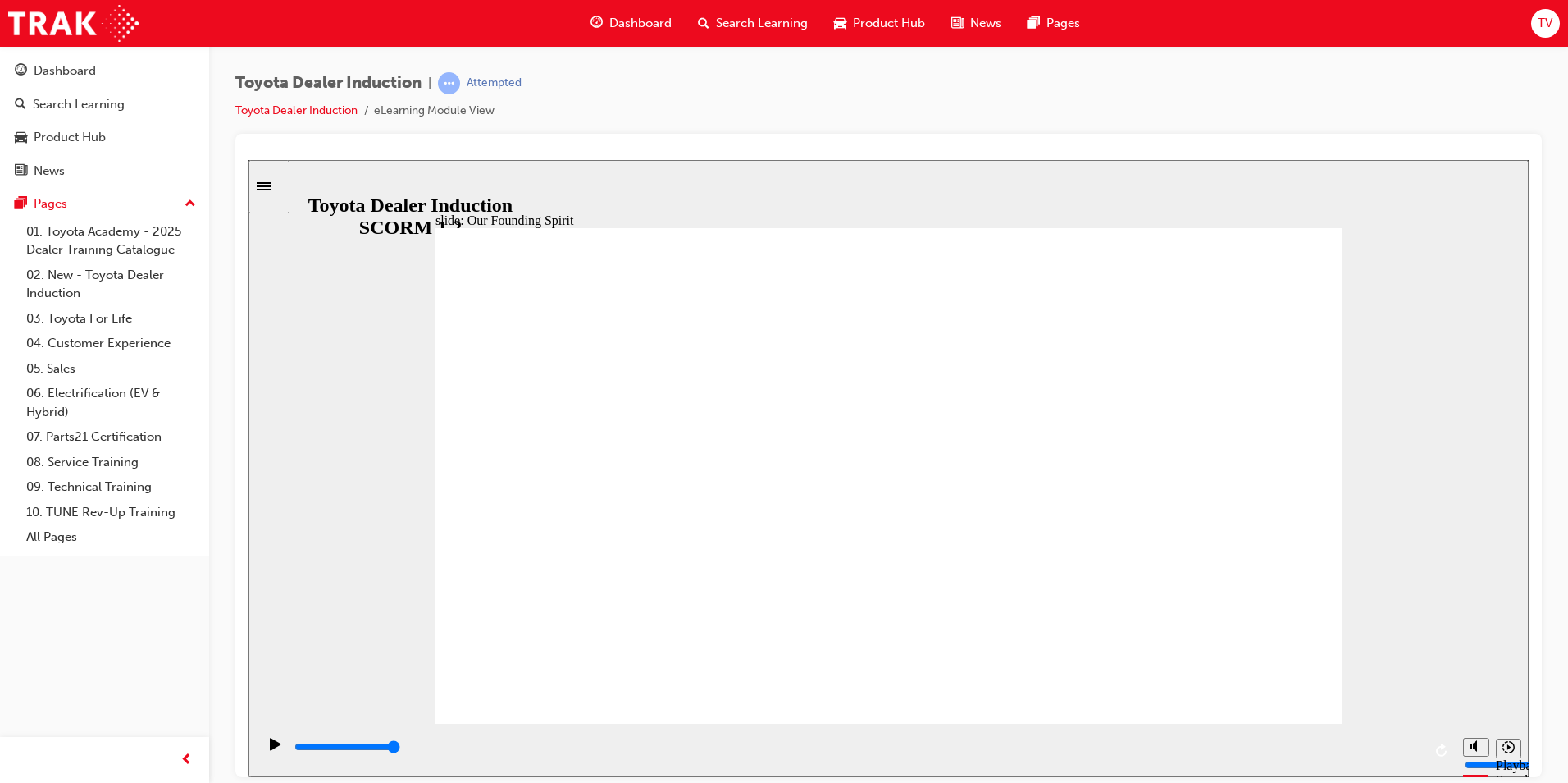
click at [1268, 249] on span "Rectangle 1 Our Founding Spirit BACK BACK NEXT NEXT The " Five Main Principles …" at bounding box center [889, 481] width 907 height 510
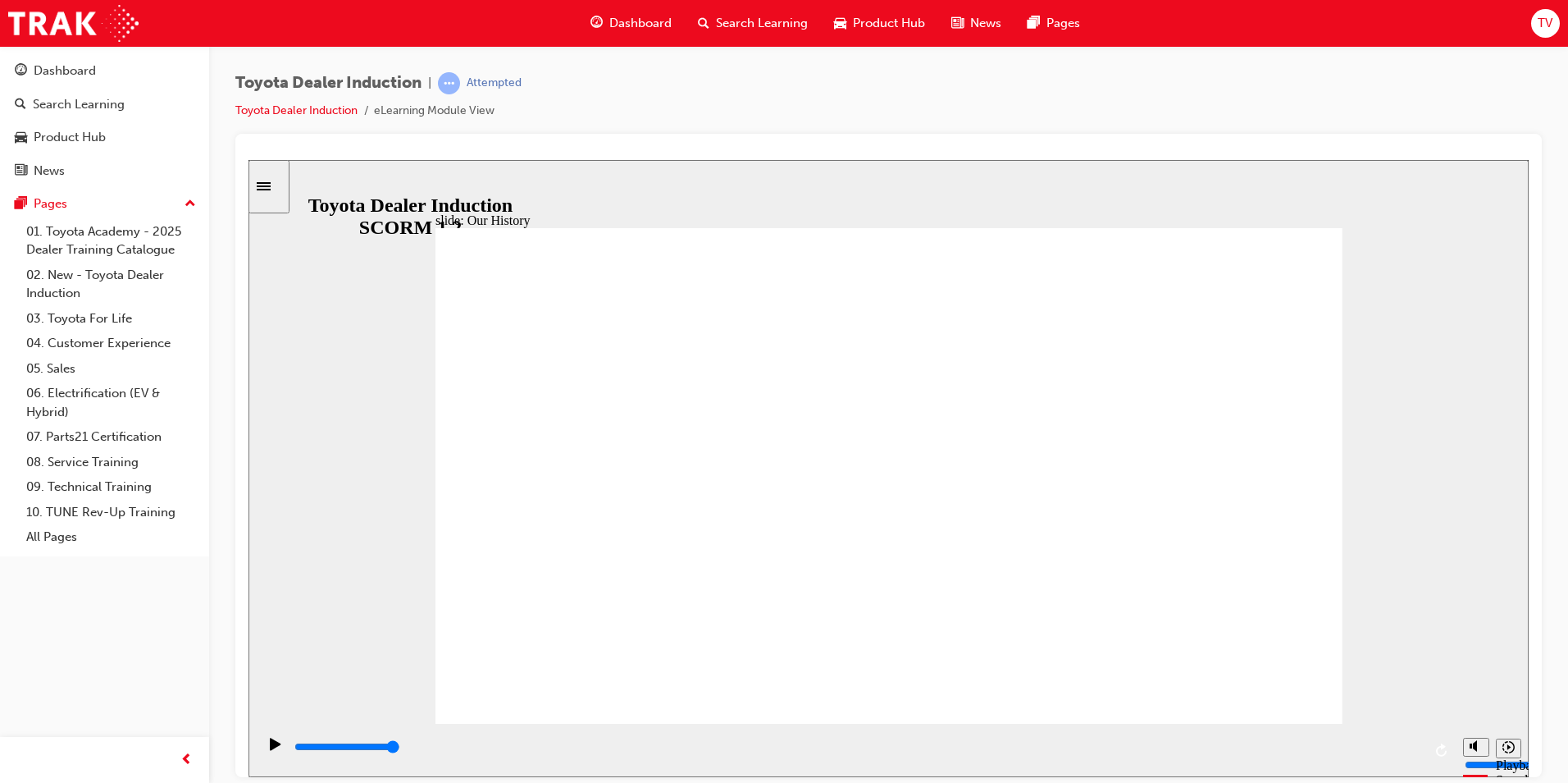
drag, startPoint x: 637, startPoint y: 624, endPoint x: 881, endPoint y: 628, distance: 244.0
drag, startPoint x: 649, startPoint y: 602, endPoint x: 907, endPoint y: 617, distance: 258.4
drag, startPoint x: 631, startPoint y: 627, endPoint x: 737, endPoint y: 634, distance: 106.2
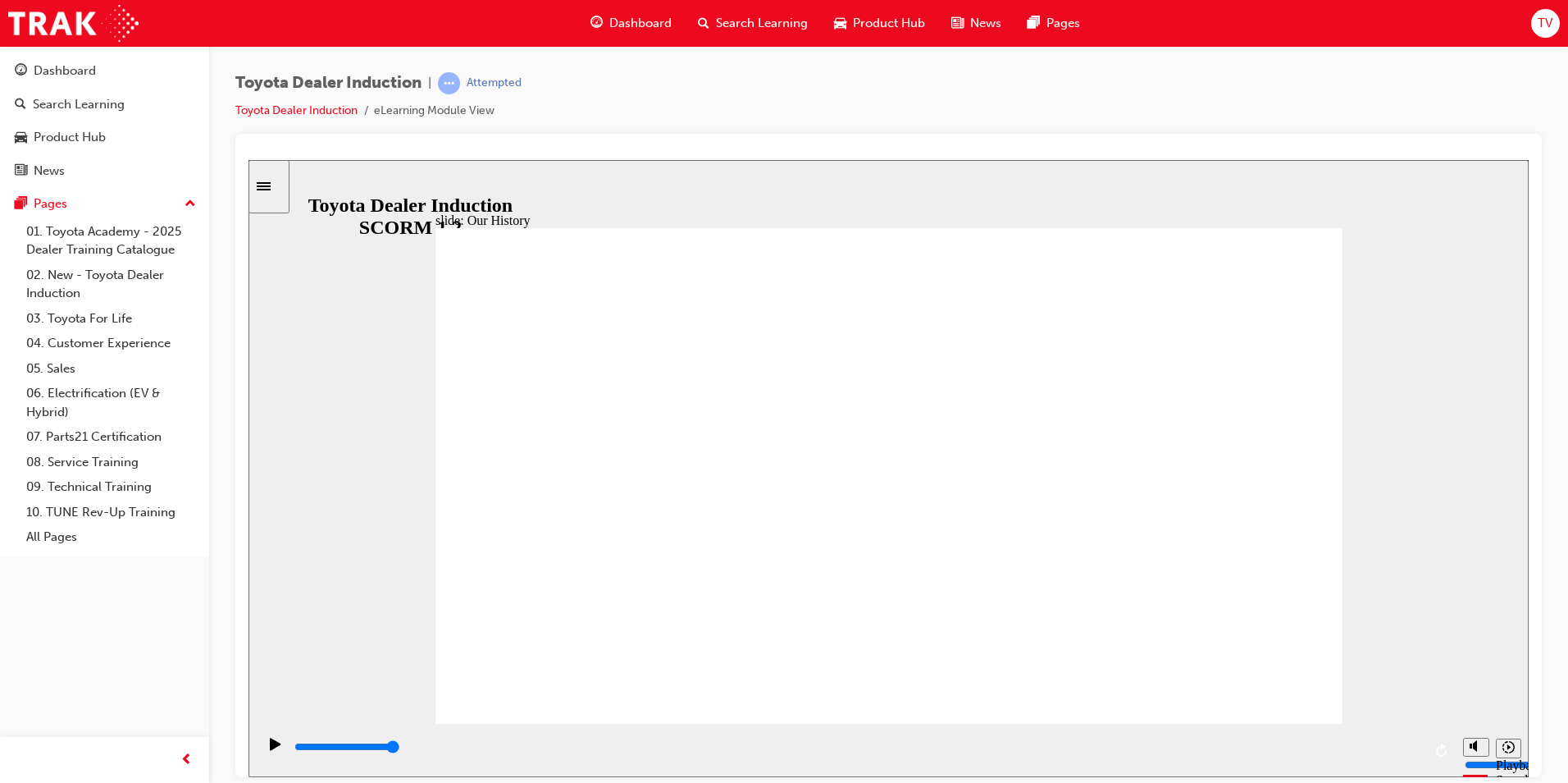
drag, startPoint x: 632, startPoint y: 629, endPoint x: 730, endPoint y: 633, distance: 98.1
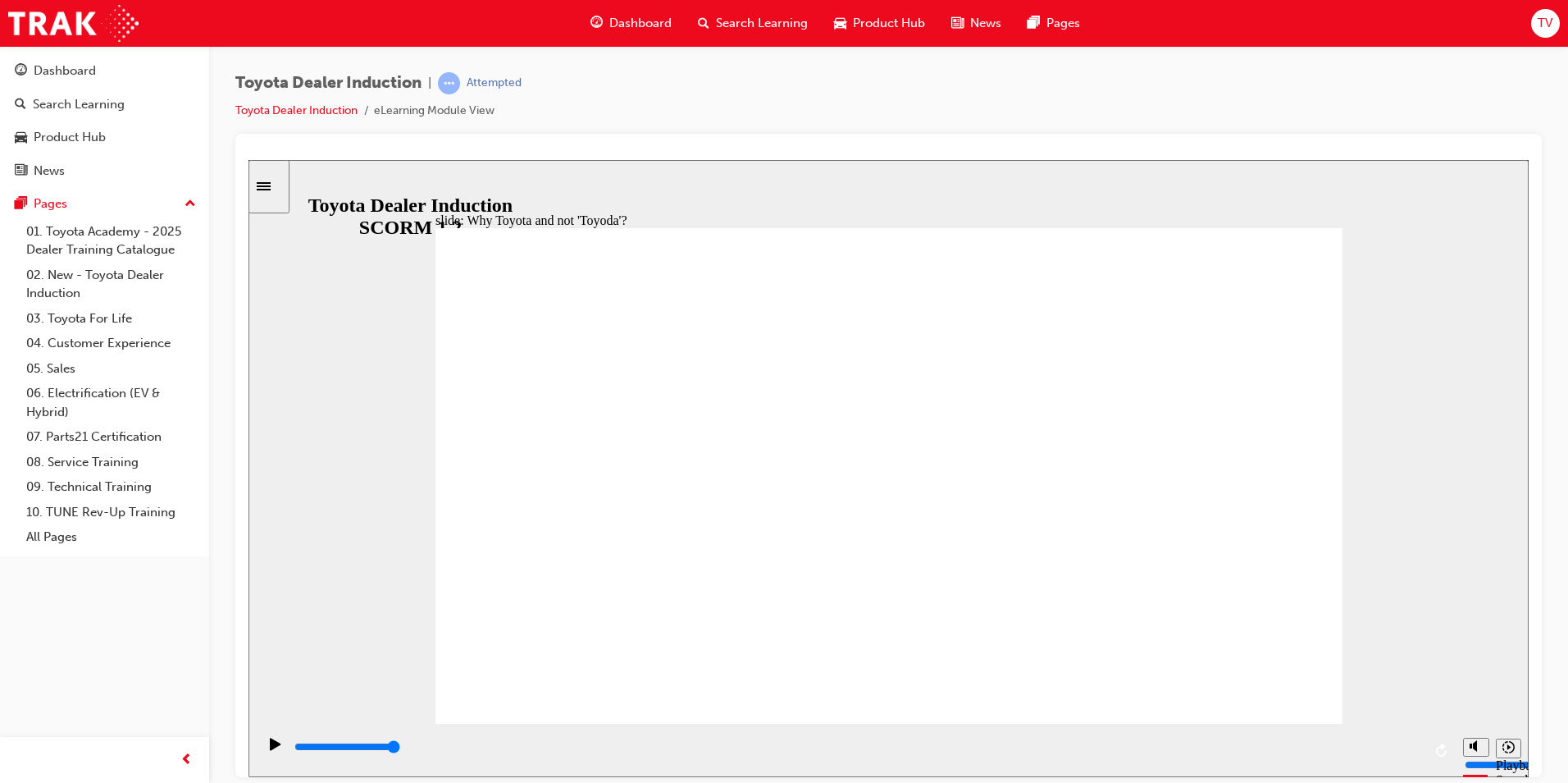
type input "5000"
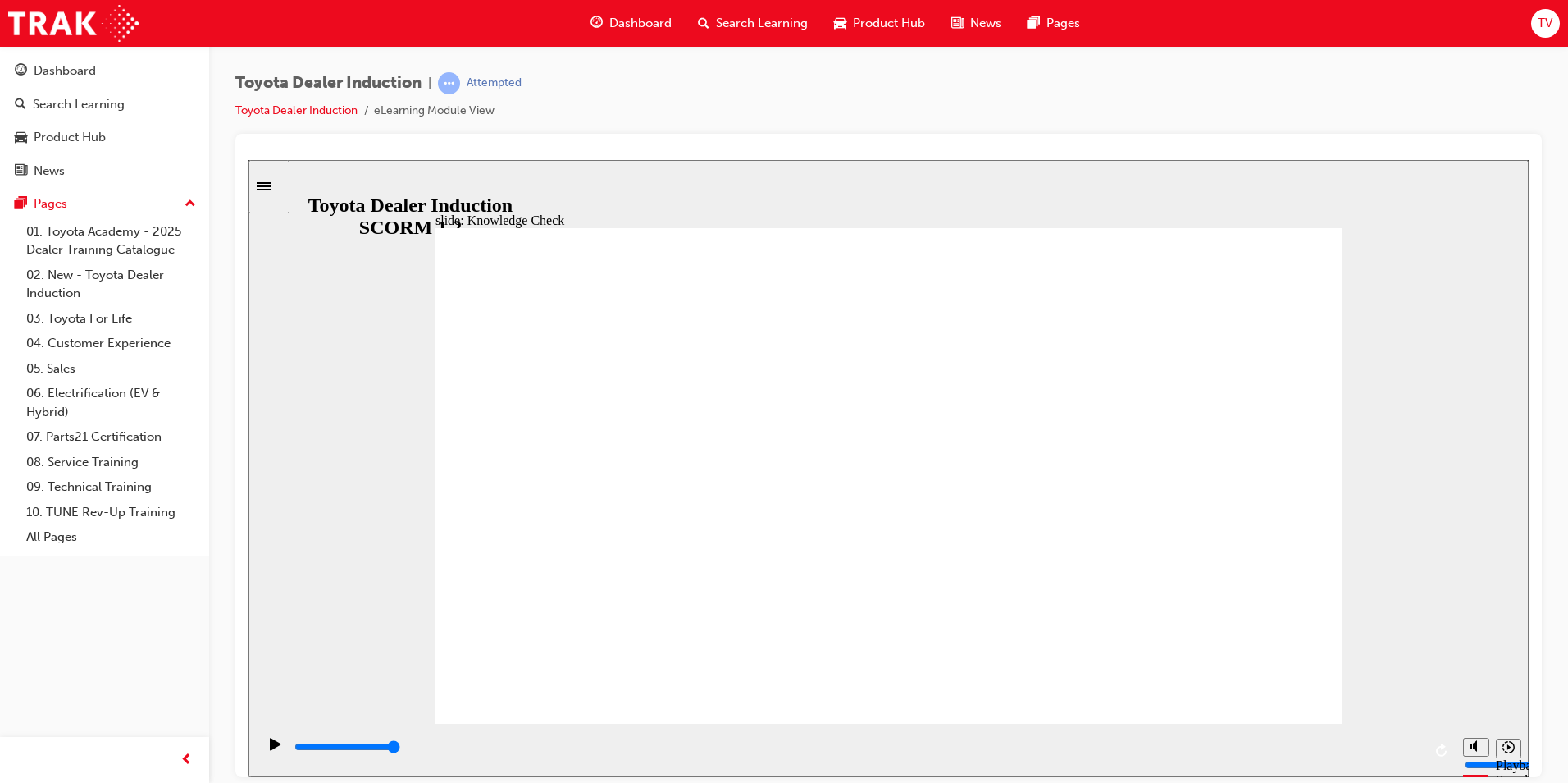
radio input "true"
type input "5000"
radio input "true"
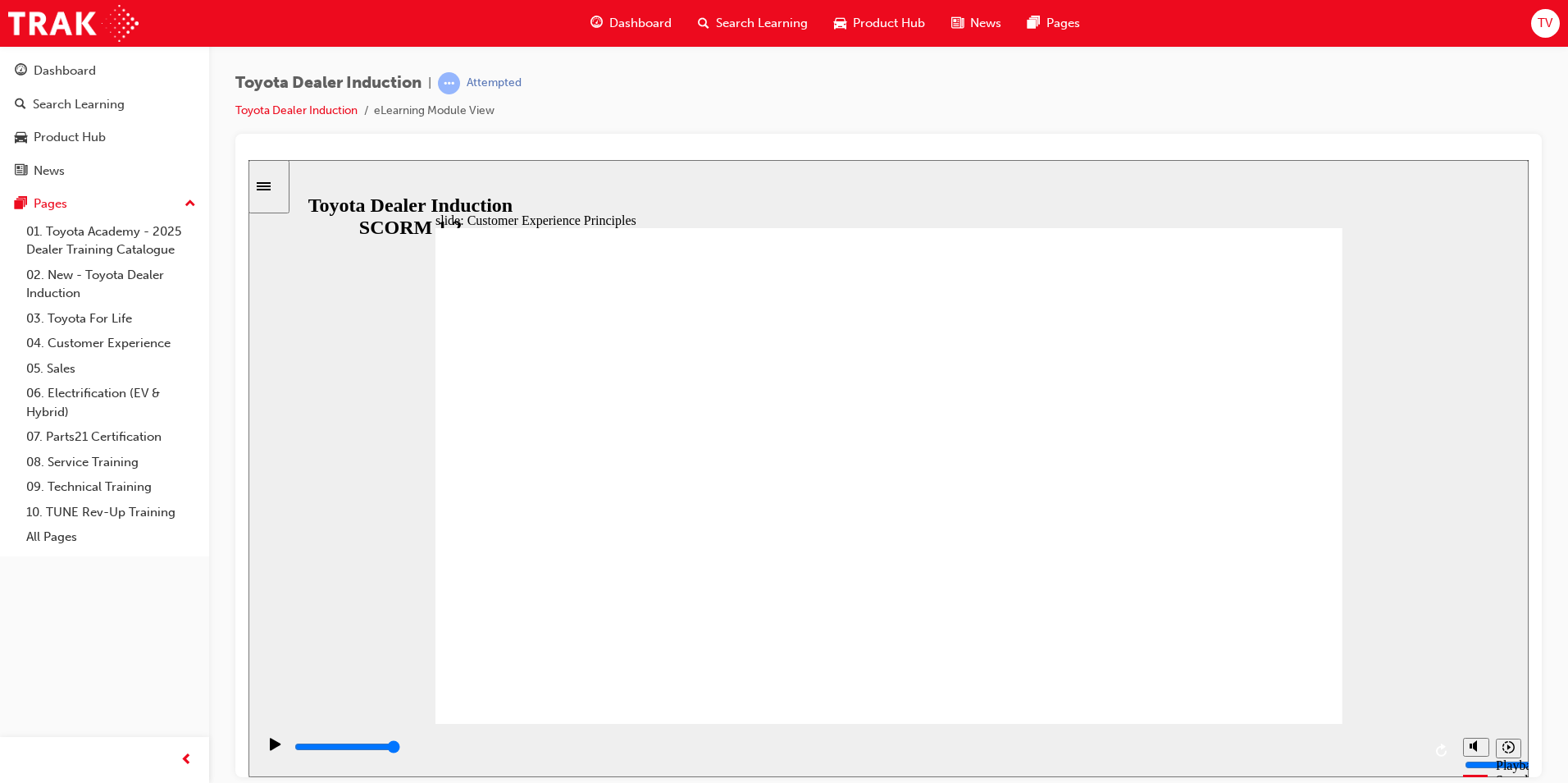
drag, startPoint x: 873, startPoint y: 748, endPoint x: 775, endPoint y: 744, distance: 98.1
click at [775, 744] on div "playback controls" at bounding box center [857, 747] width 1129 height 18
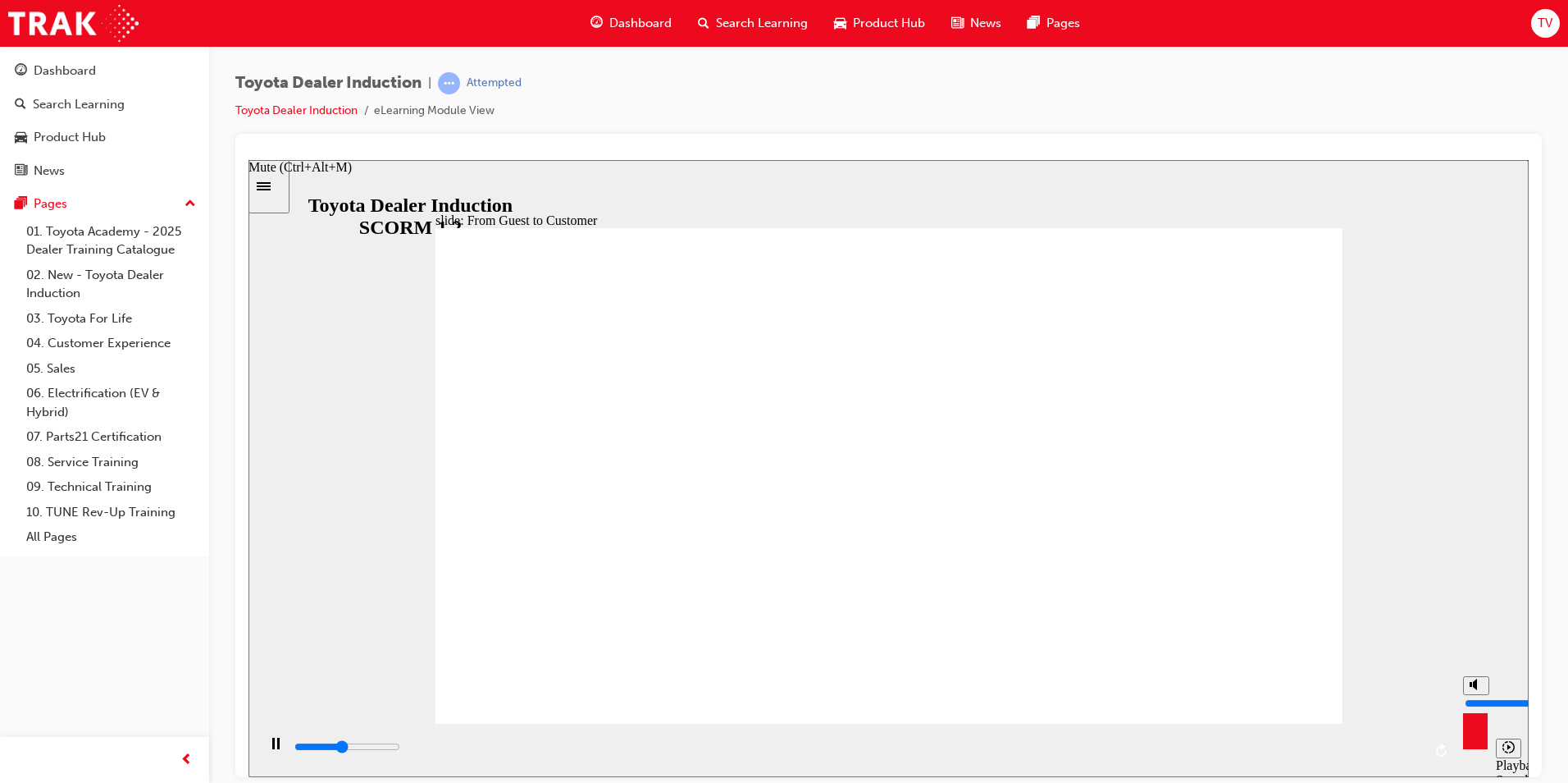
click at [1476, 689] on polygon "Mute (Ctrl+Alt+M)" at bounding box center [1475, 683] width 4 height 11
type input "4800"
type input "0"
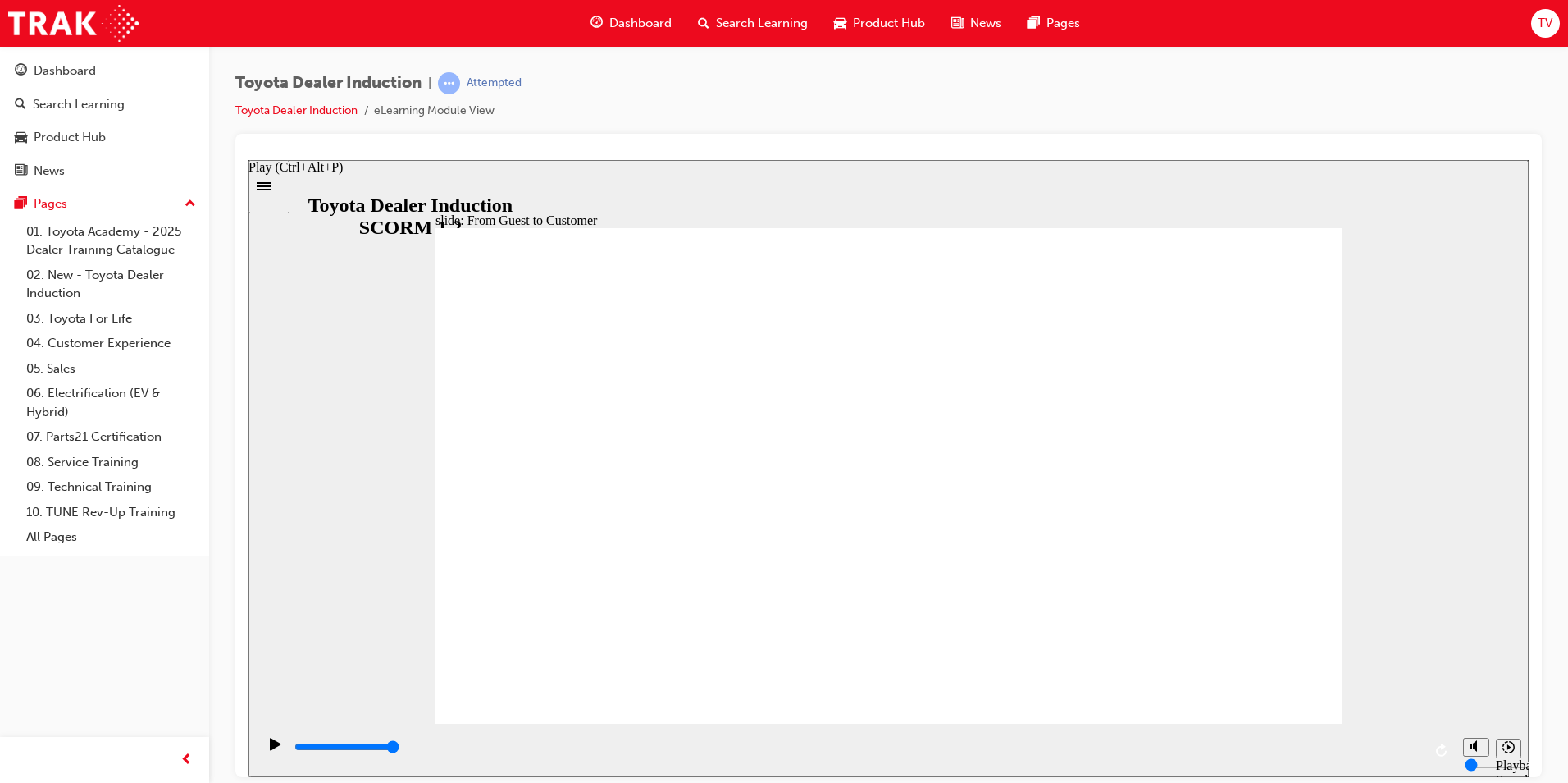
click at [270, 744] on icon "Play (Ctrl+Alt+P)" at bounding box center [276, 743] width 11 height 13
type input "19900"
drag, startPoint x: 1472, startPoint y: 721, endPoint x: 1469, endPoint y: 696, distance: 25.2
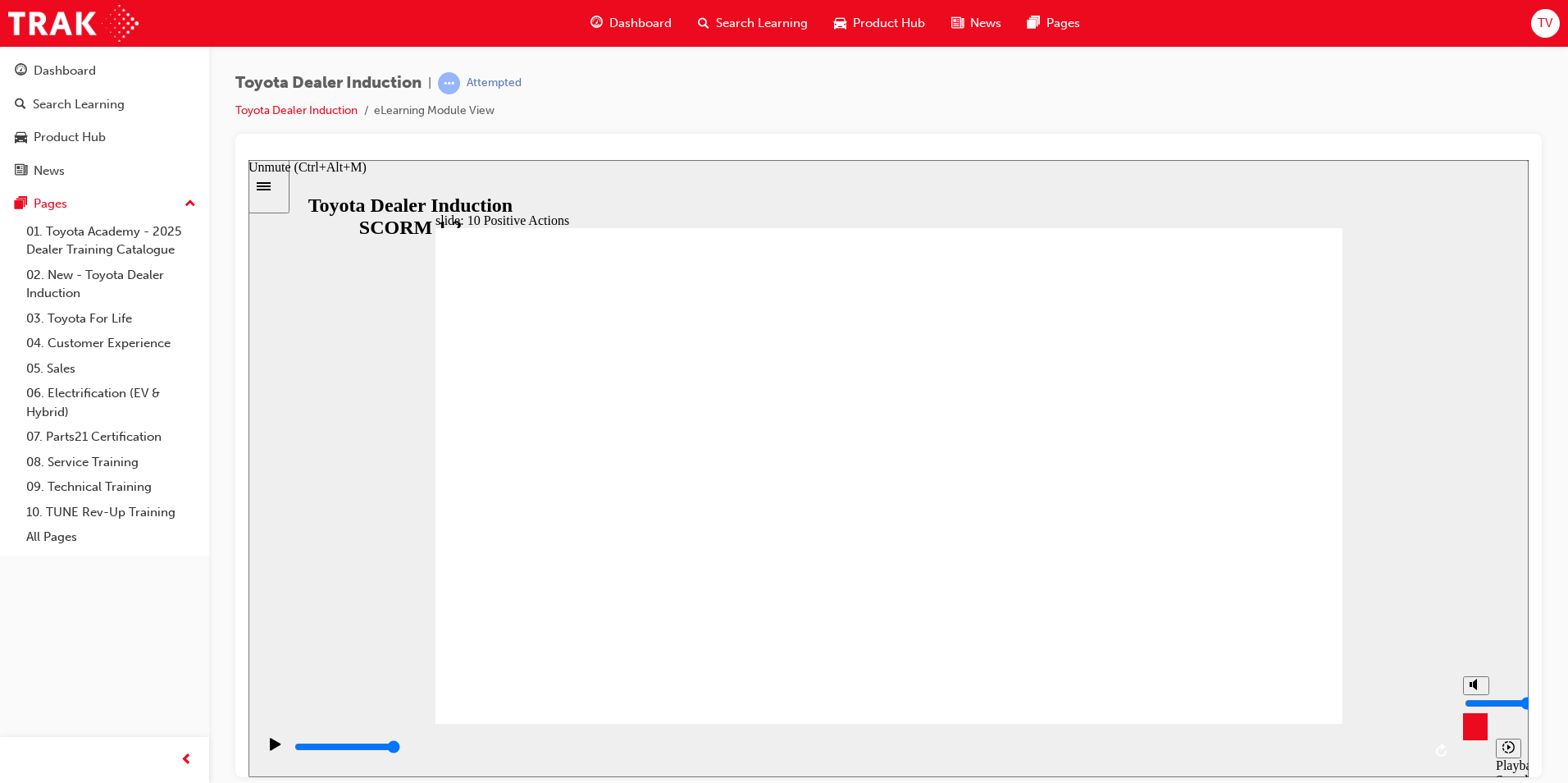
type input "6"
click at [1469, 696] on input "volume" at bounding box center [1517, 702] width 106 height 13
type input "10700"
drag, startPoint x: 1474, startPoint y: 694, endPoint x: 1474, endPoint y: 684, distance: 10.0
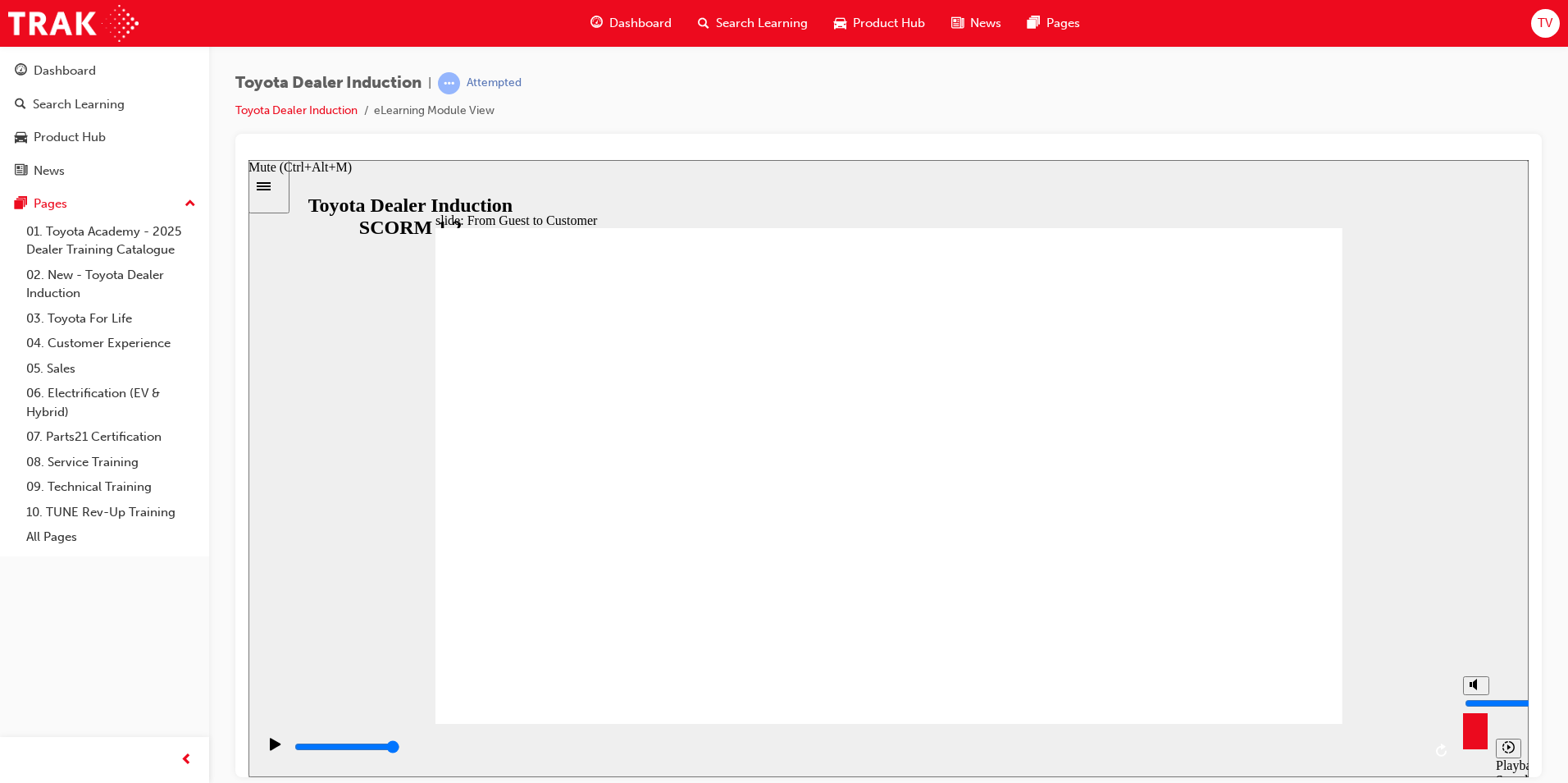
click at [1474, 695] on input "volume" at bounding box center [1517, 702] width 106 height 13
drag, startPoint x: 1472, startPoint y: 681, endPoint x: 1475, endPoint y: 672, distance: 9.5
type input "10"
click at [1475, 695] on input "volume" at bounding box center [1517, 702] width 106 height 13
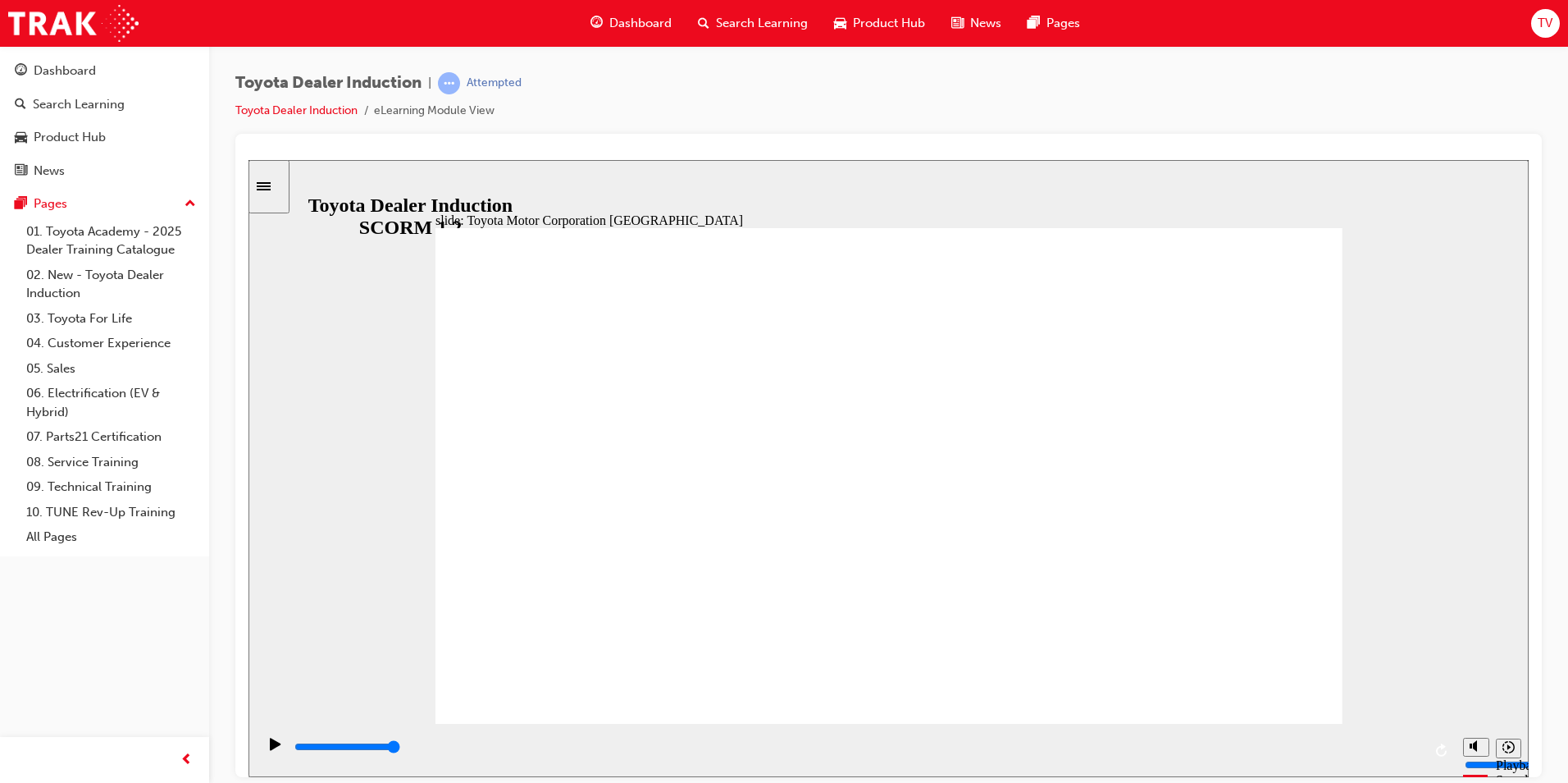
type input "15300"
